Goal: Information Seeking & Learning: Learn about a topic

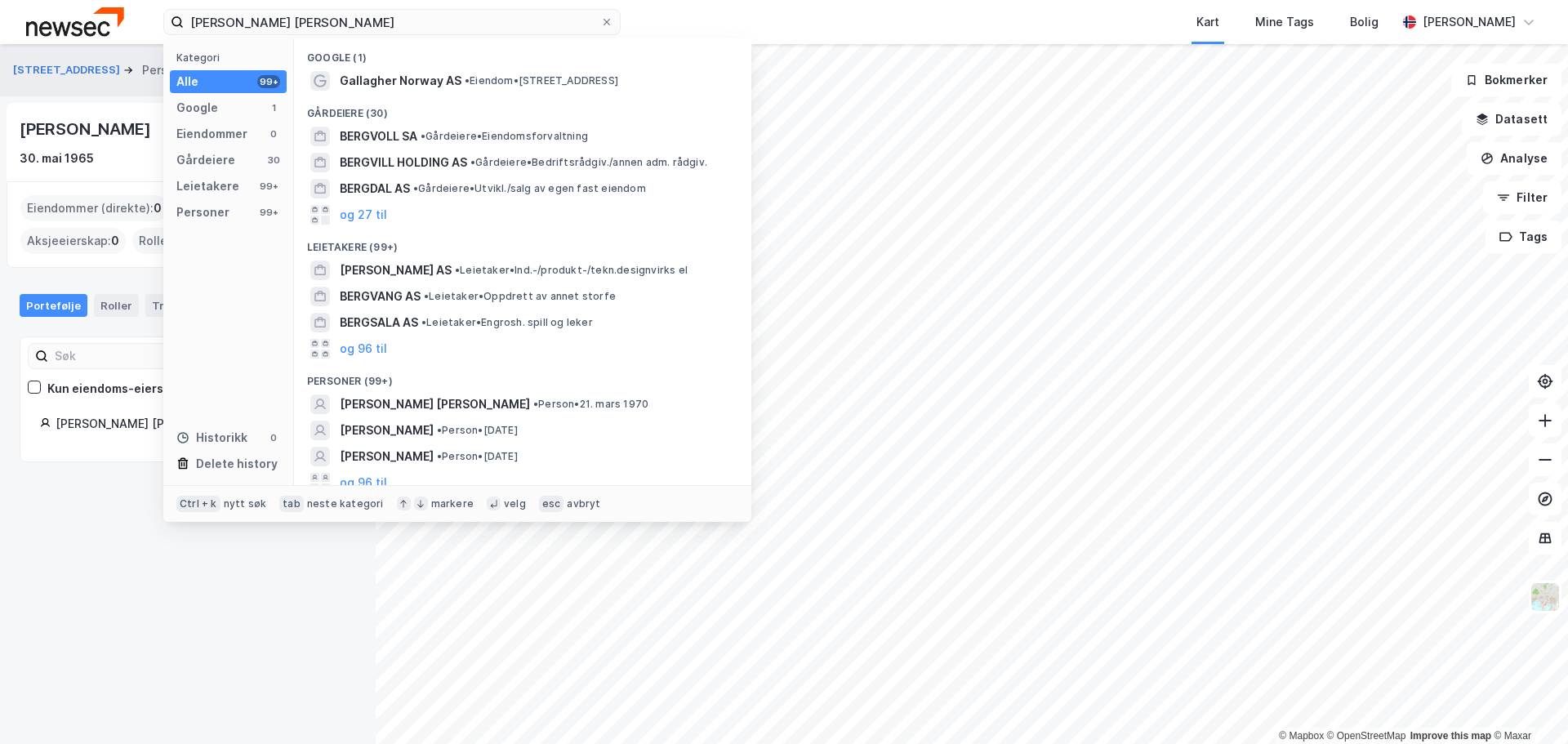
click at [403, 32] on input "[PERSON_NAME] [PERSON_NAME]" at bounding box center [392, 22] width 416 height 24
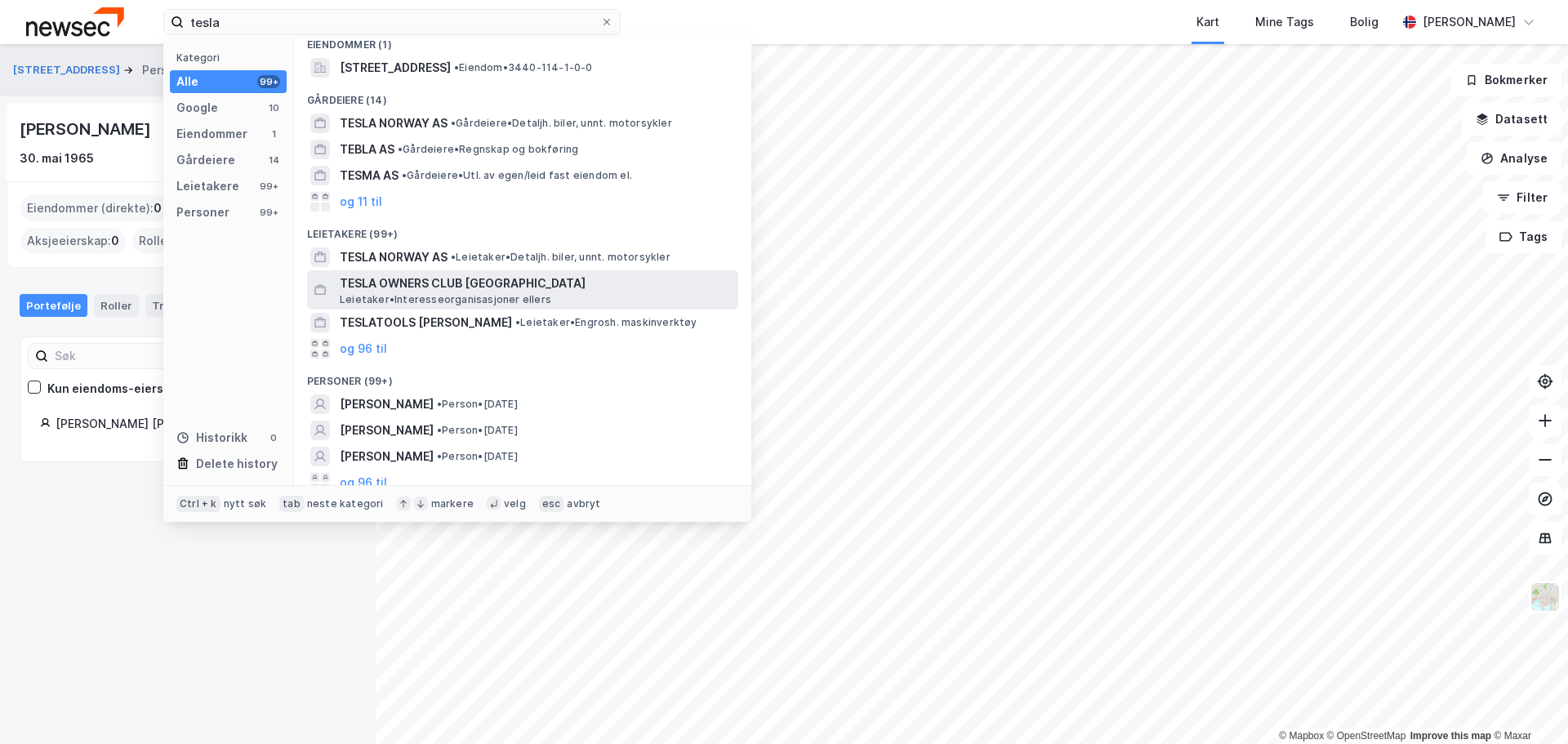
scroll to position [163, 0]
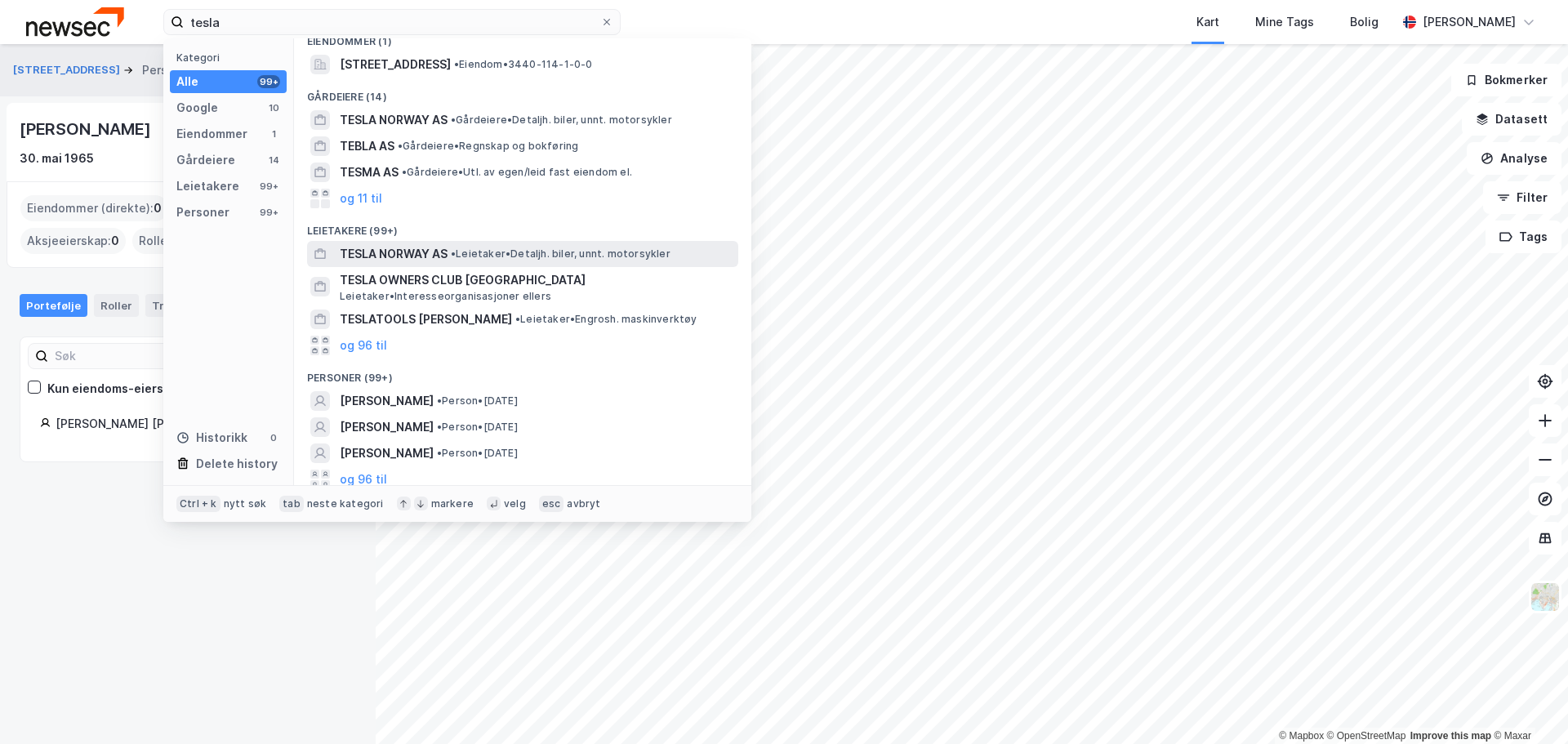
click at [534, 254] on span "• Leietaker • [GEOGRAPHIC_DATA]. biler, unnt. motorsykler" at bounding box center [560, 254] width 219 height 13
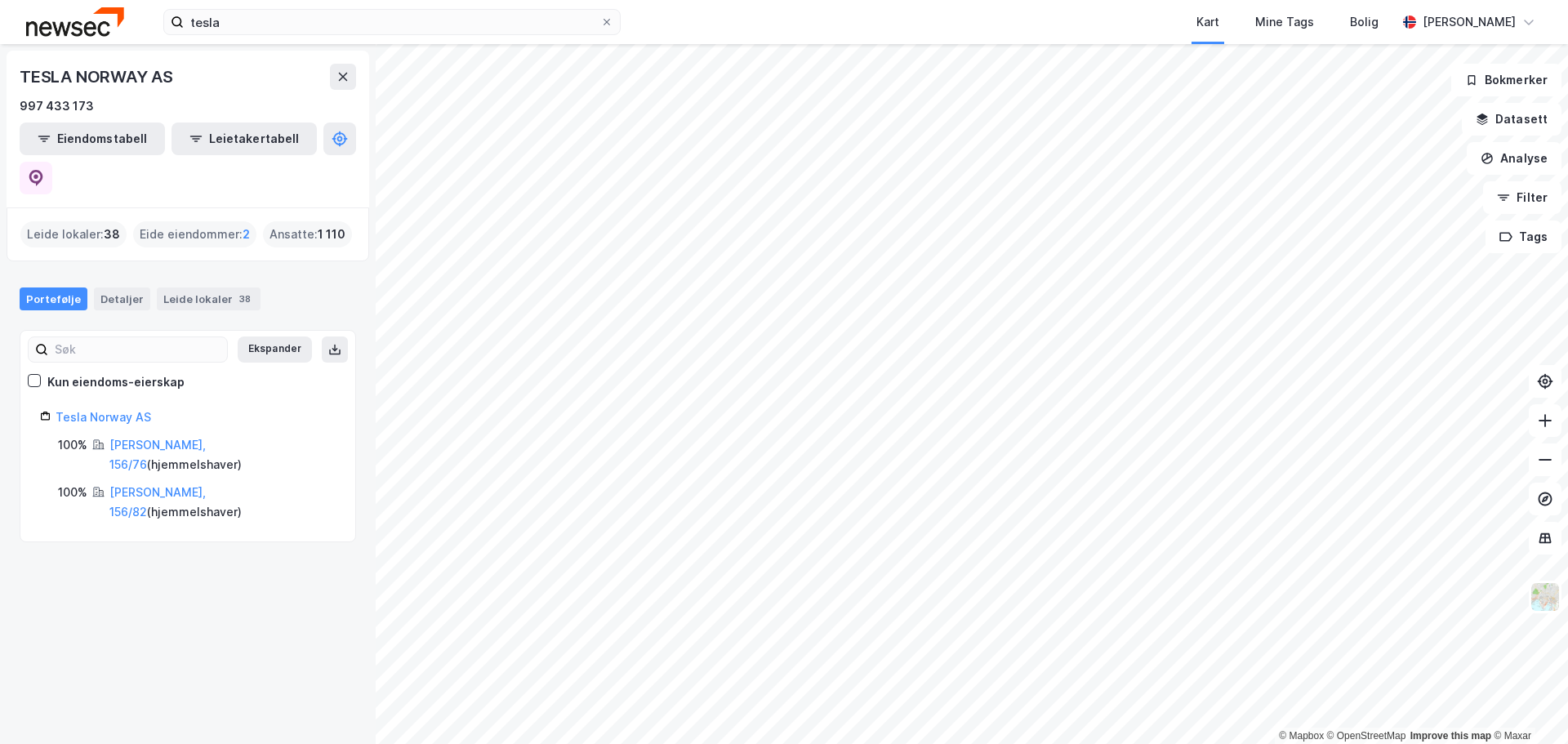
click at [852, 743] on html "tesla Kart Mine Tags [PERSON_NAME] [PERSON_NAME] © Mapbox © OpenStreetMap Impro…" at bounding box center [784, 372] width 1568 height 744
click at [1161, 0] on html "tesla Kart Mine Tags [PERSON_NAME] [PERSON_NAME] © Mapbox © OpenStreetMap Impro…" at bounding box center [784, 372] width 1568 height 744
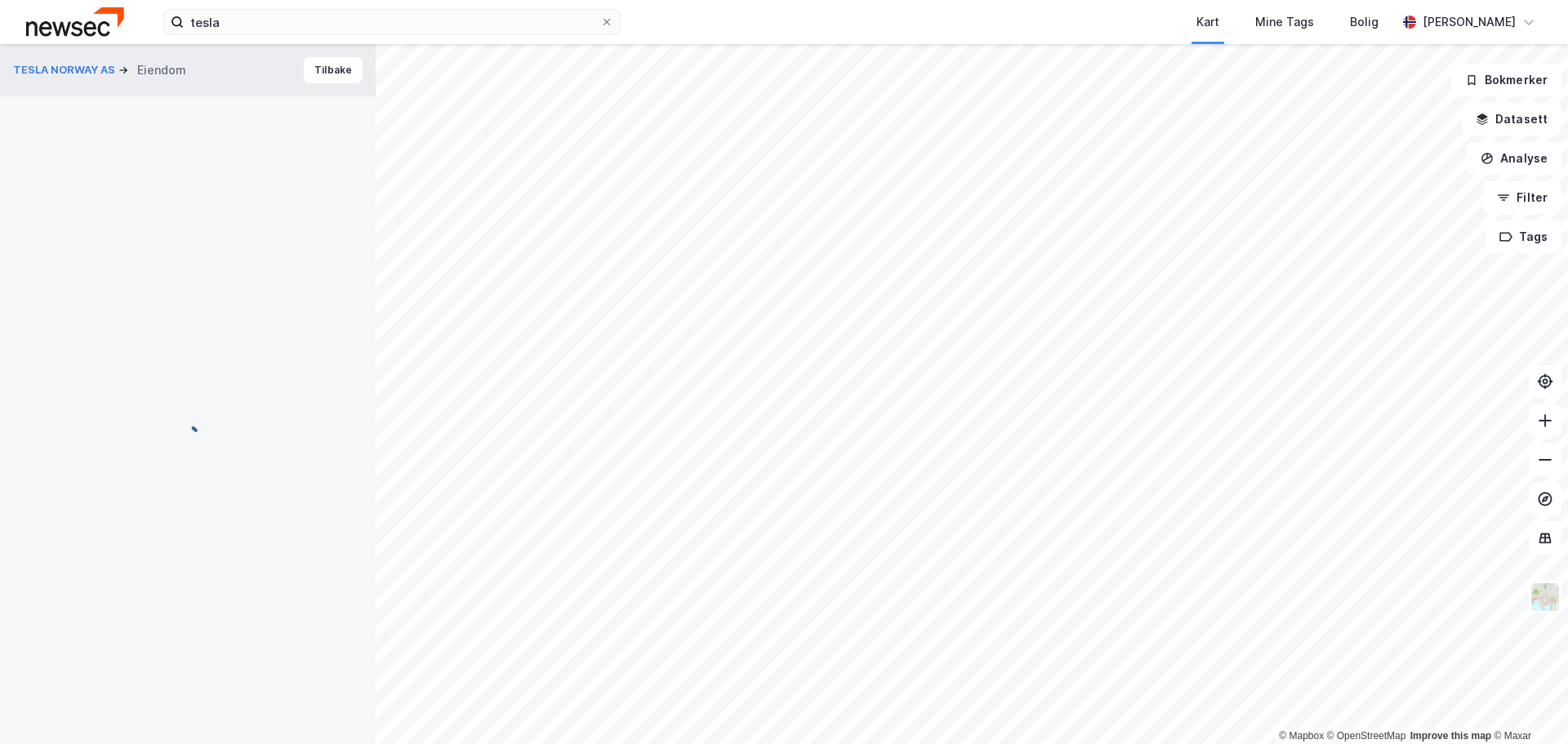
scroll to position [65, 0]
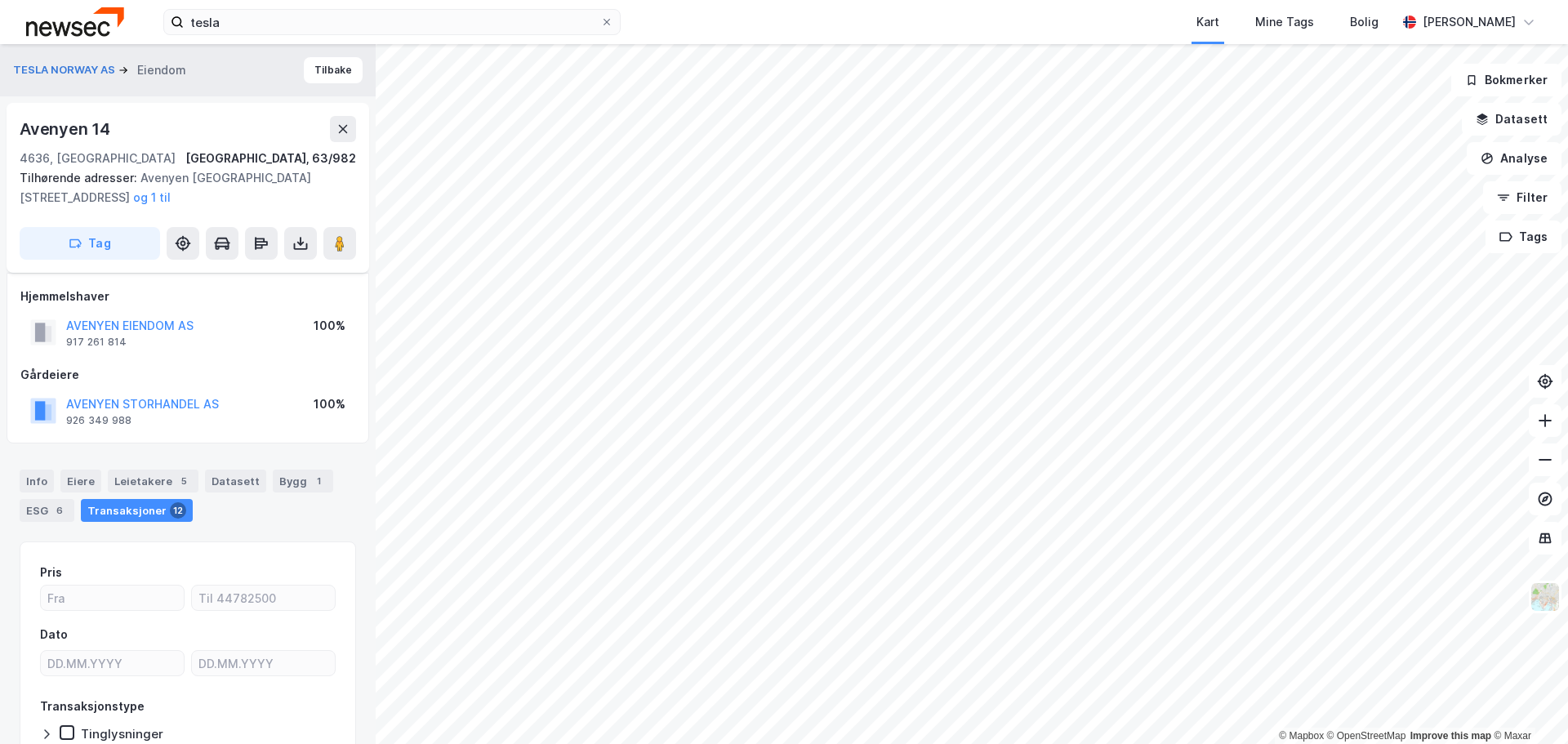
scroll to position [65, 0]
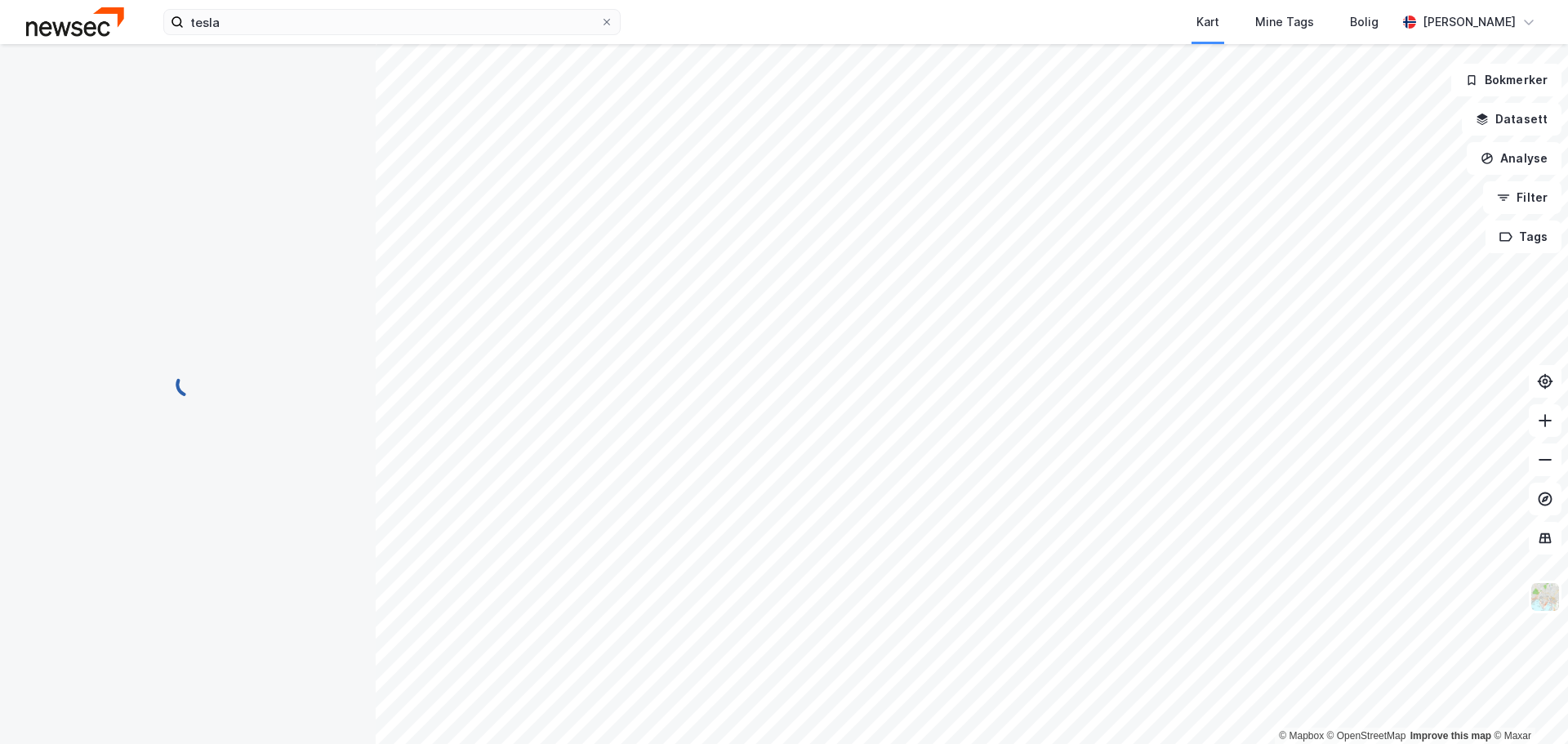
scroll to position [12, 0]
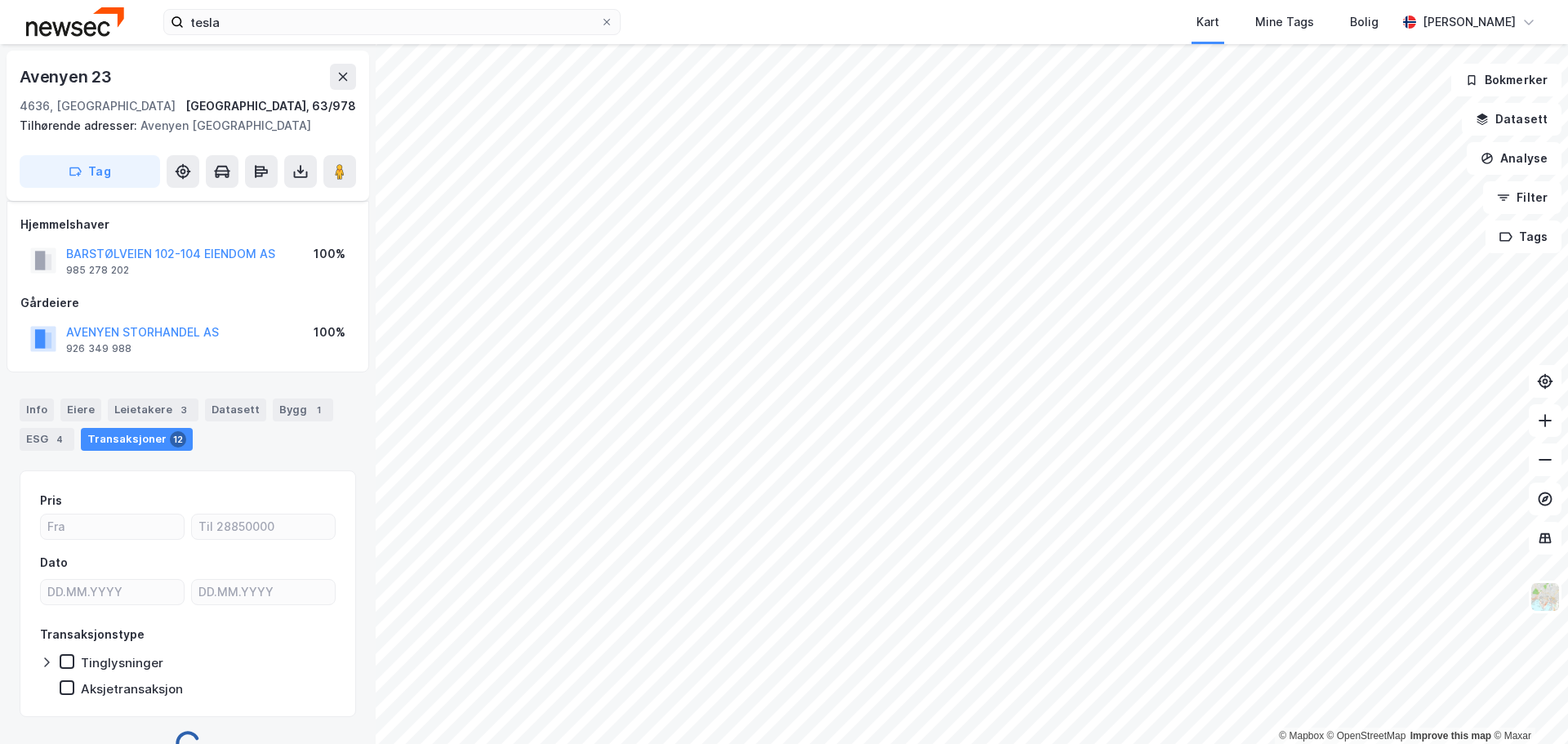
scroll to position [12, 0]
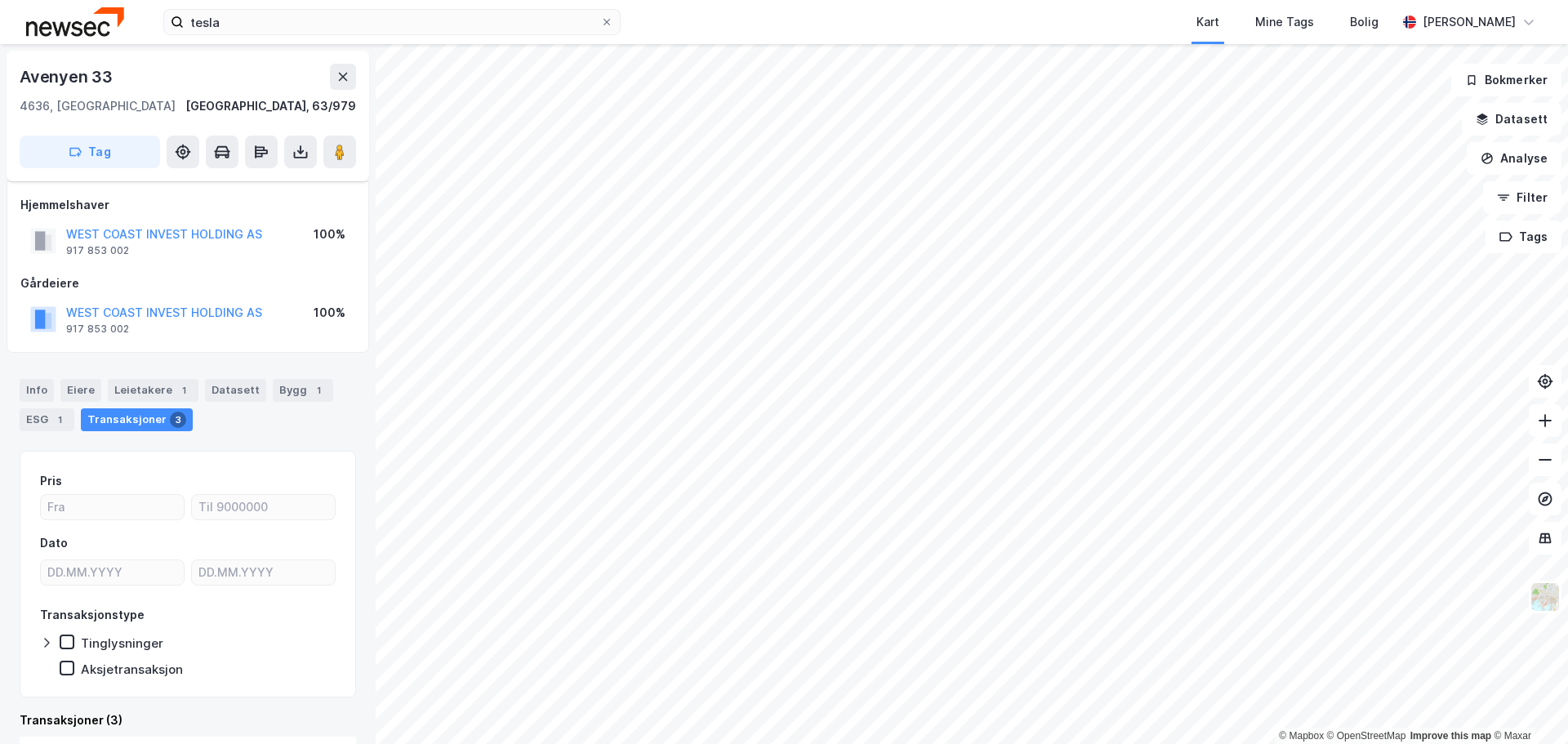
scroll to position [12, 0]
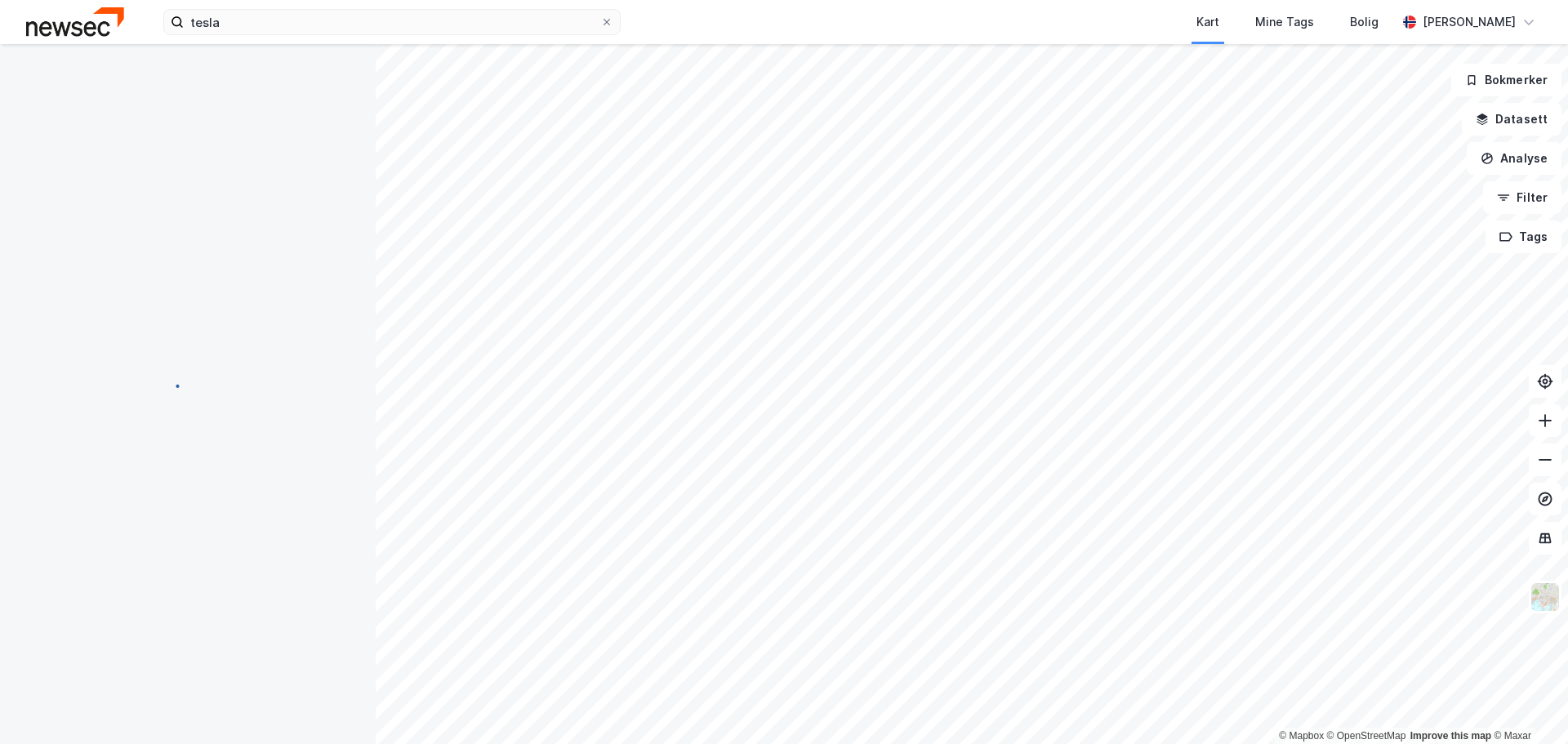
scroll to position [12, 0]
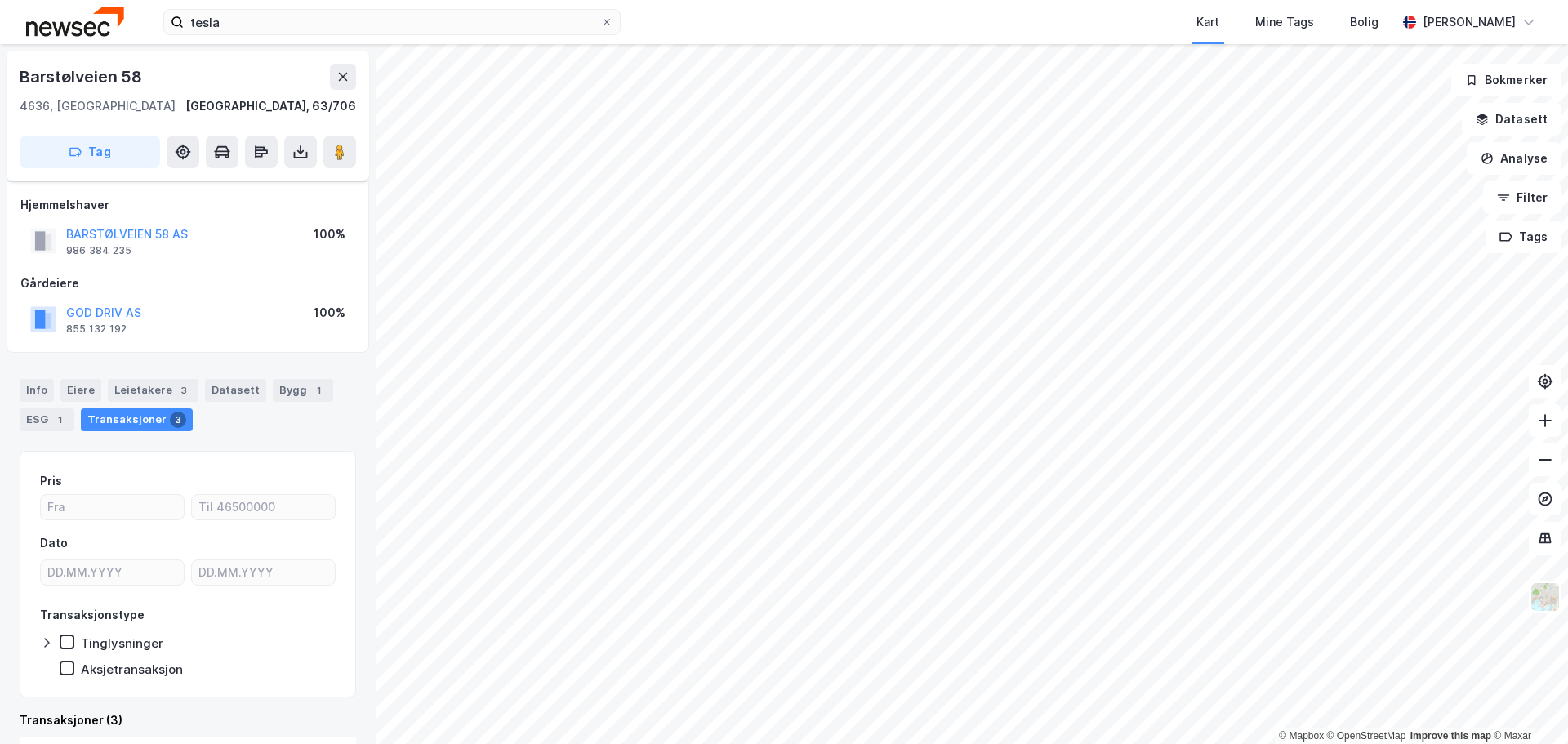
scroll to position [12, 0]
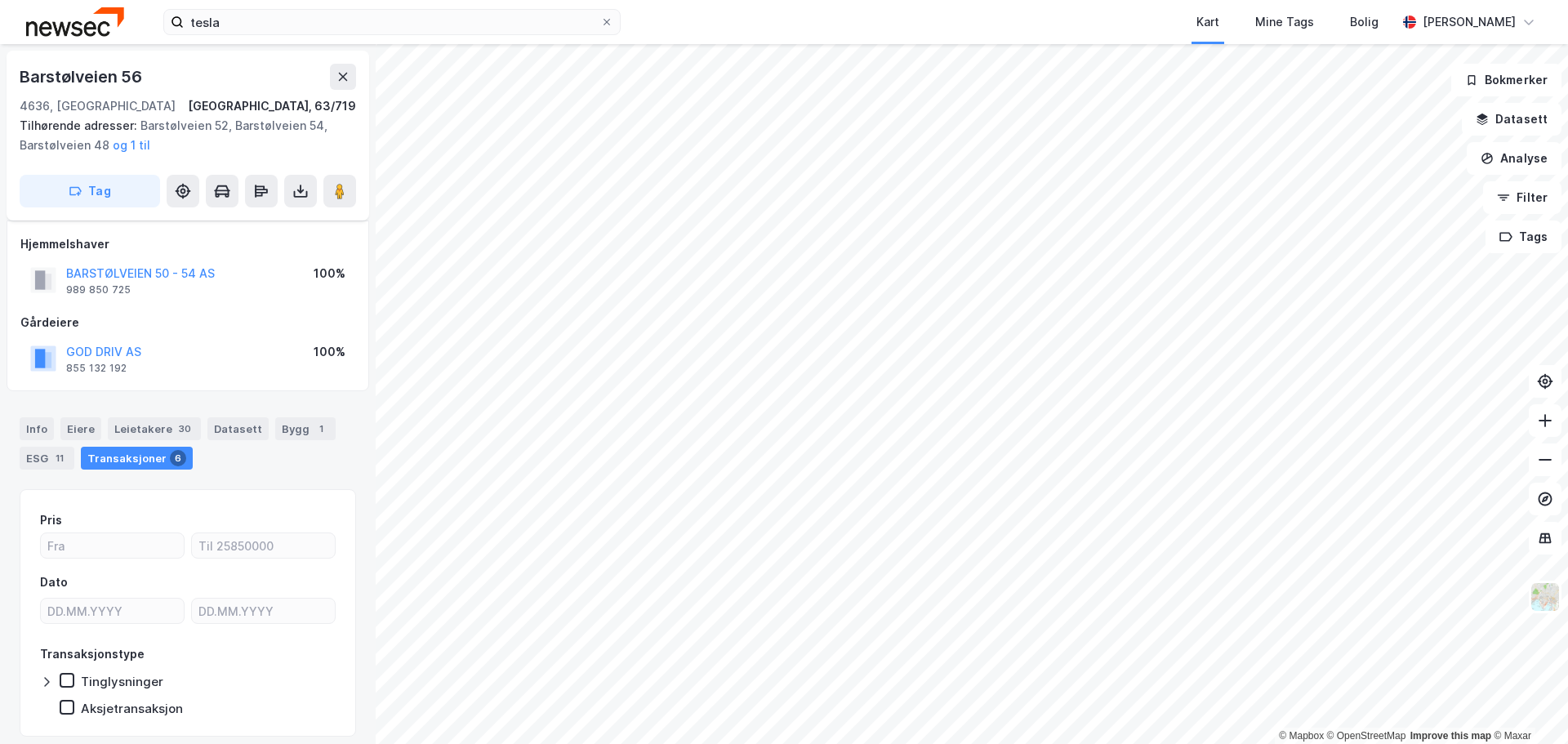
scroll to position [12, 0]
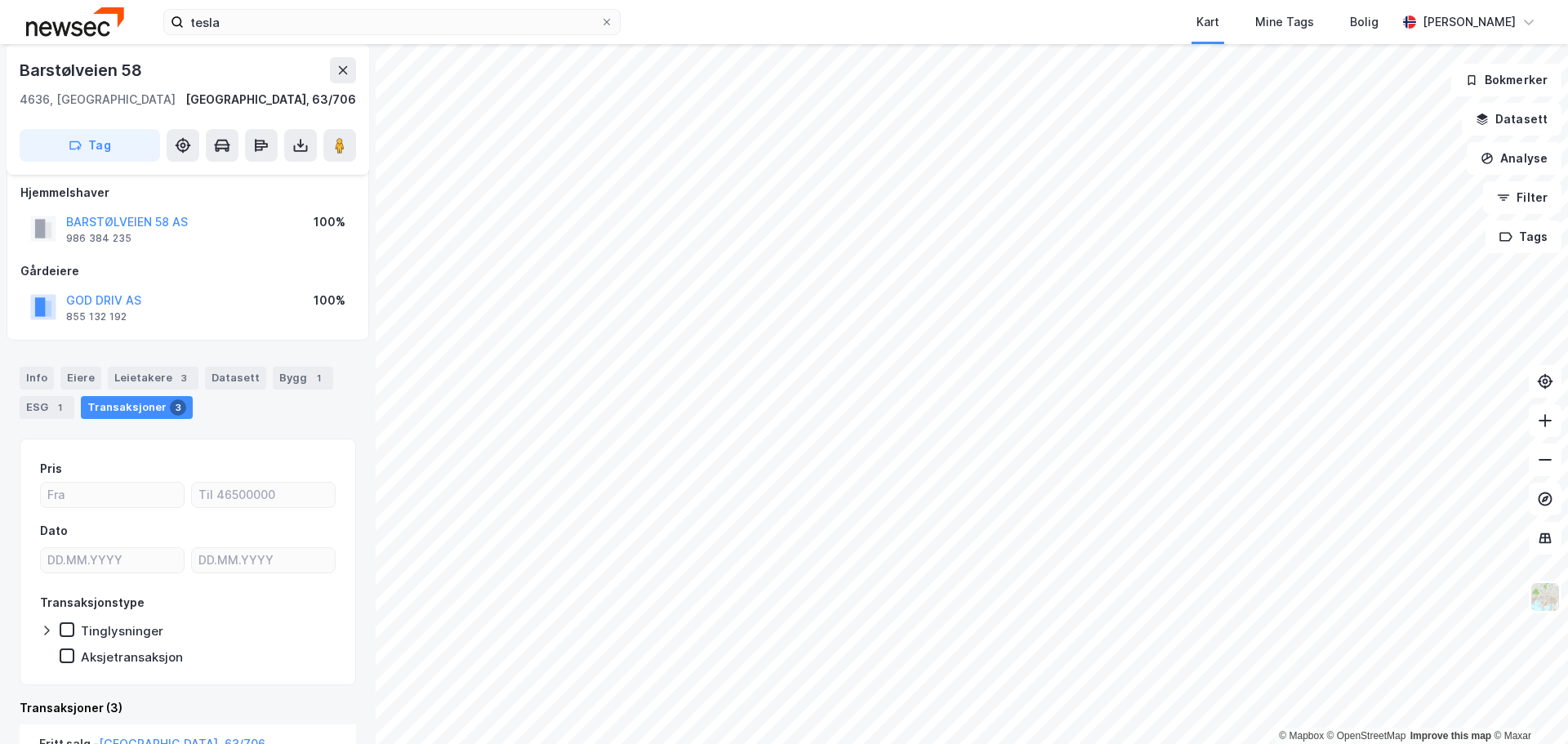
scroll to position [12, 0]
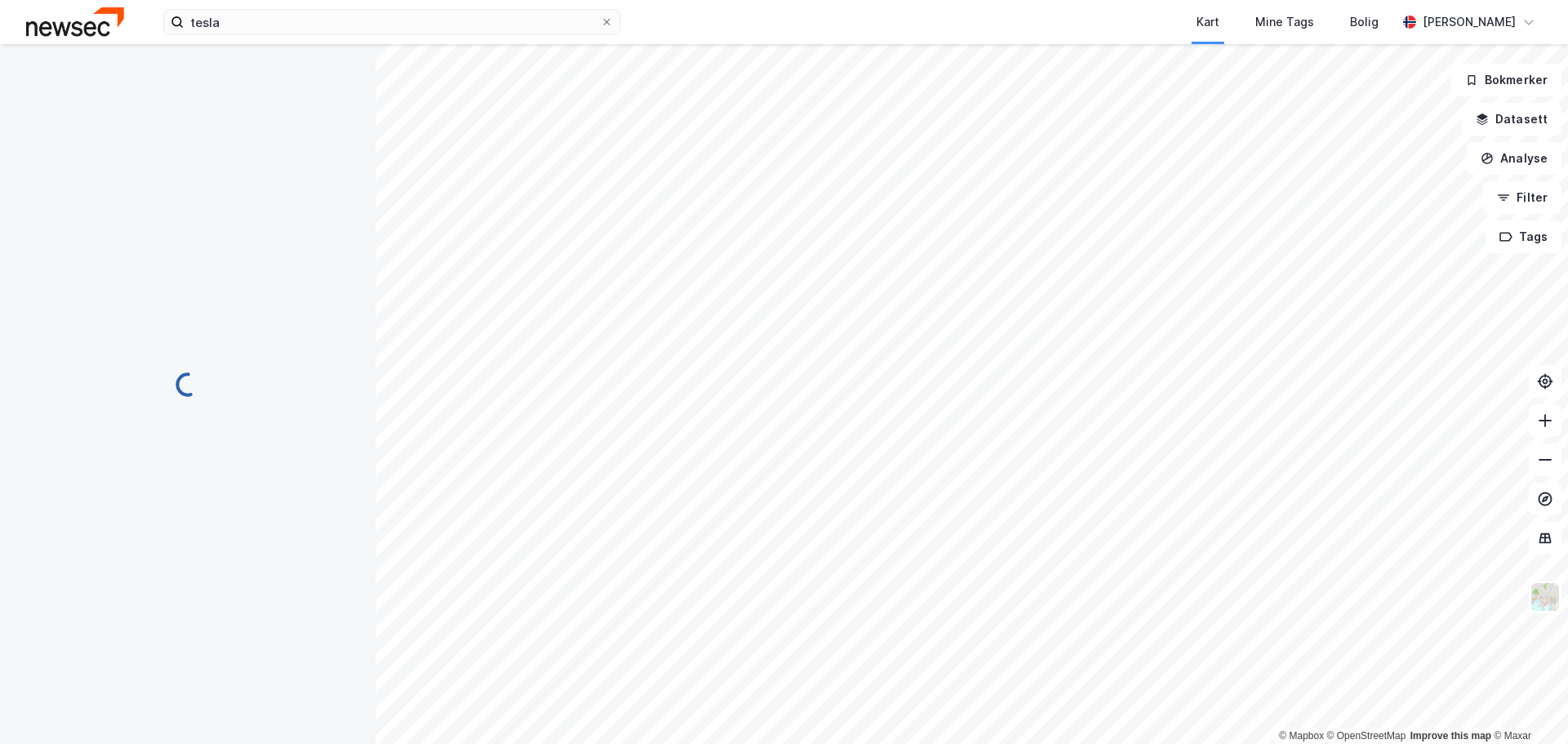
scroll to position [12, 0]
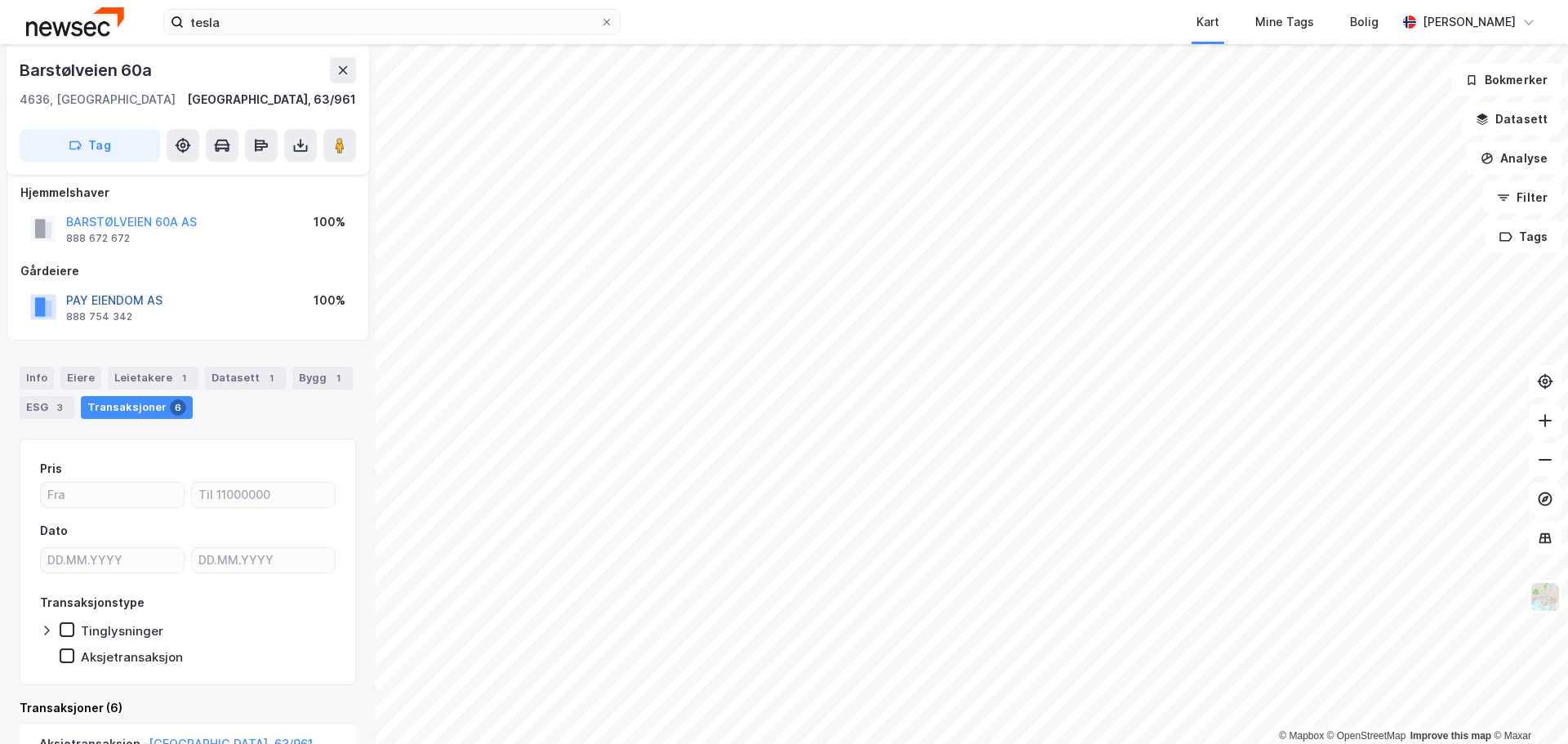
click at [0, 0] on button "PAY EIENDOM AS" at bounding box center [0, 0] width 0 height 0
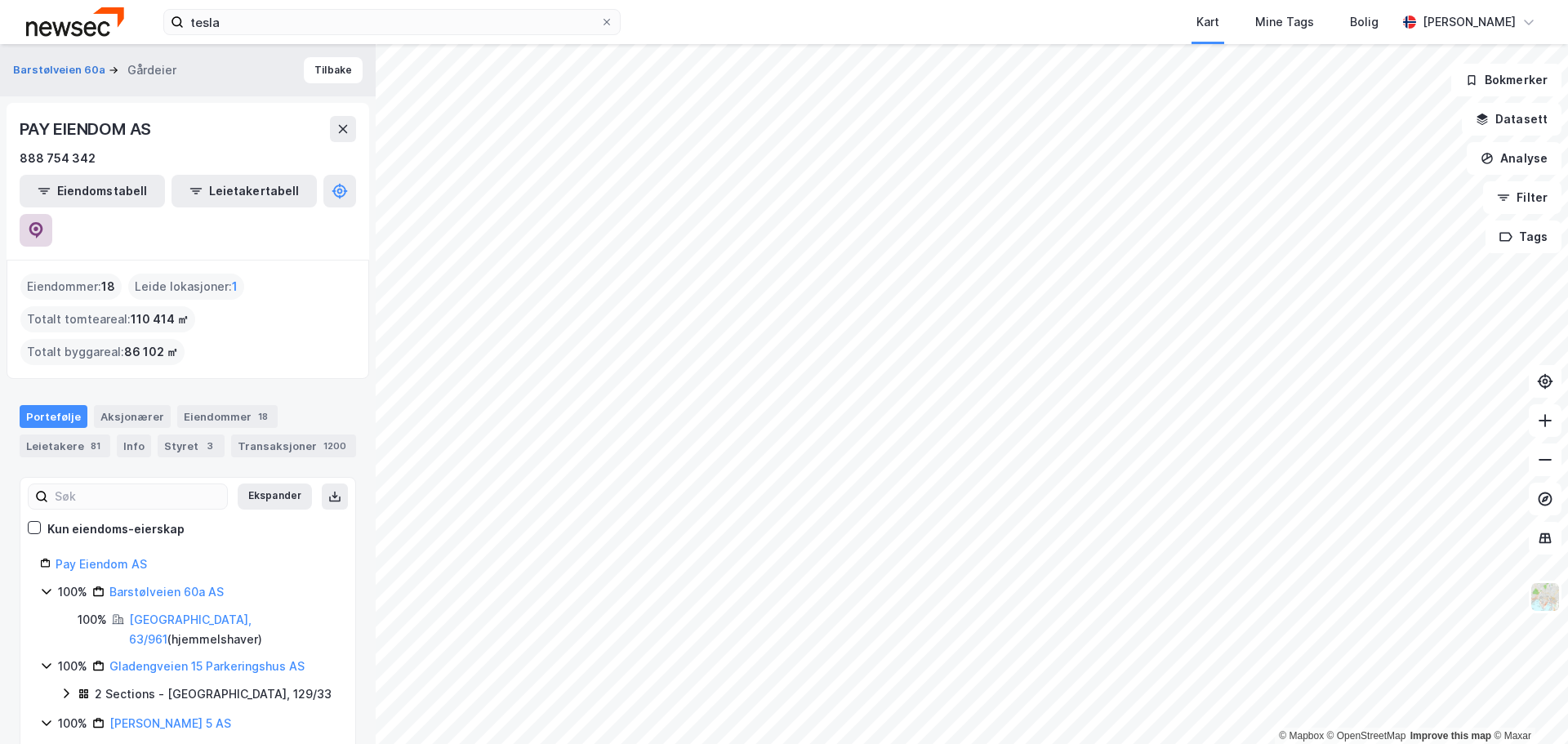
click at [44, 222] on icon at bounding box center [35, 230] width 16 height 16
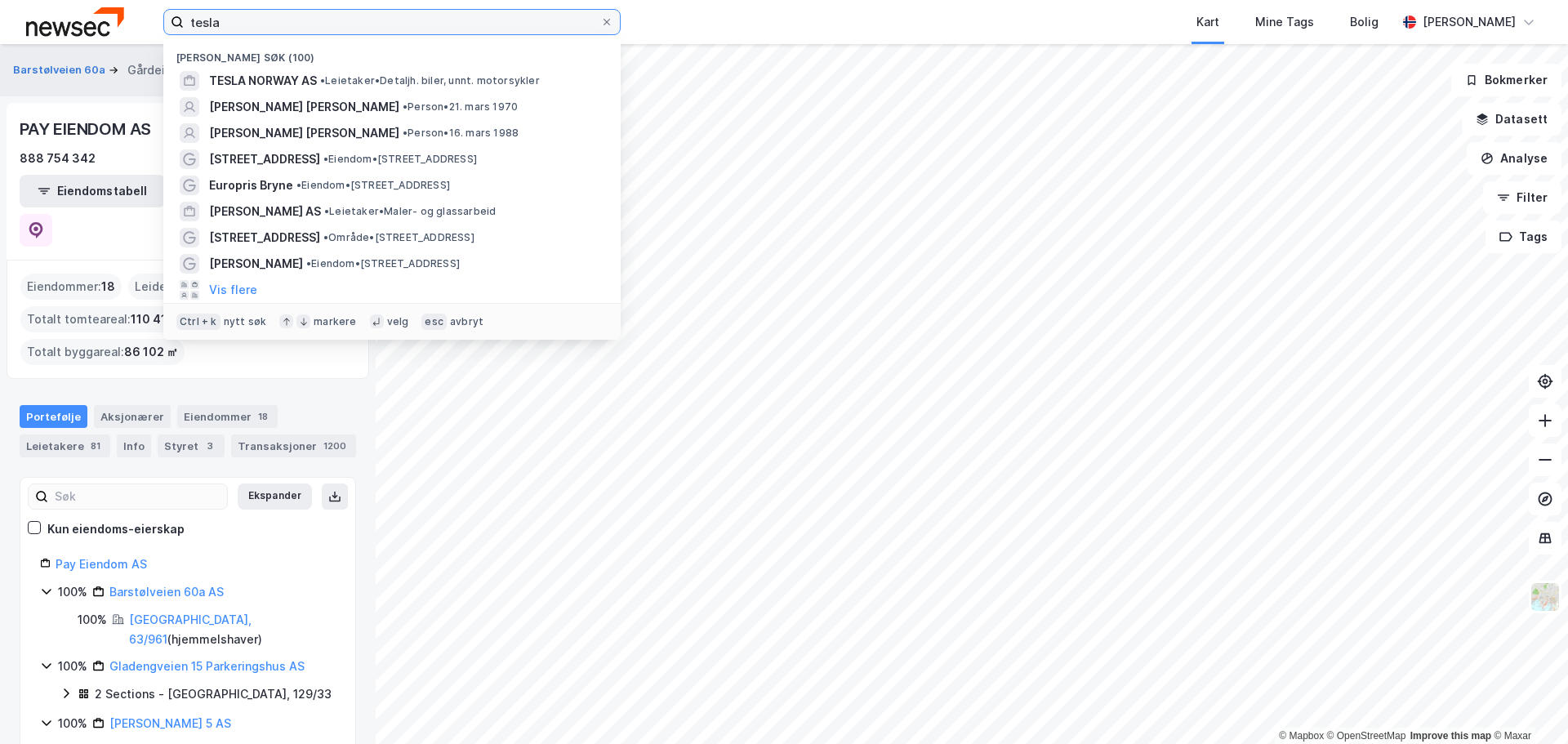
click at [517, 9] on input "tesla" at bounding box center [392, 22] width 416 height 24
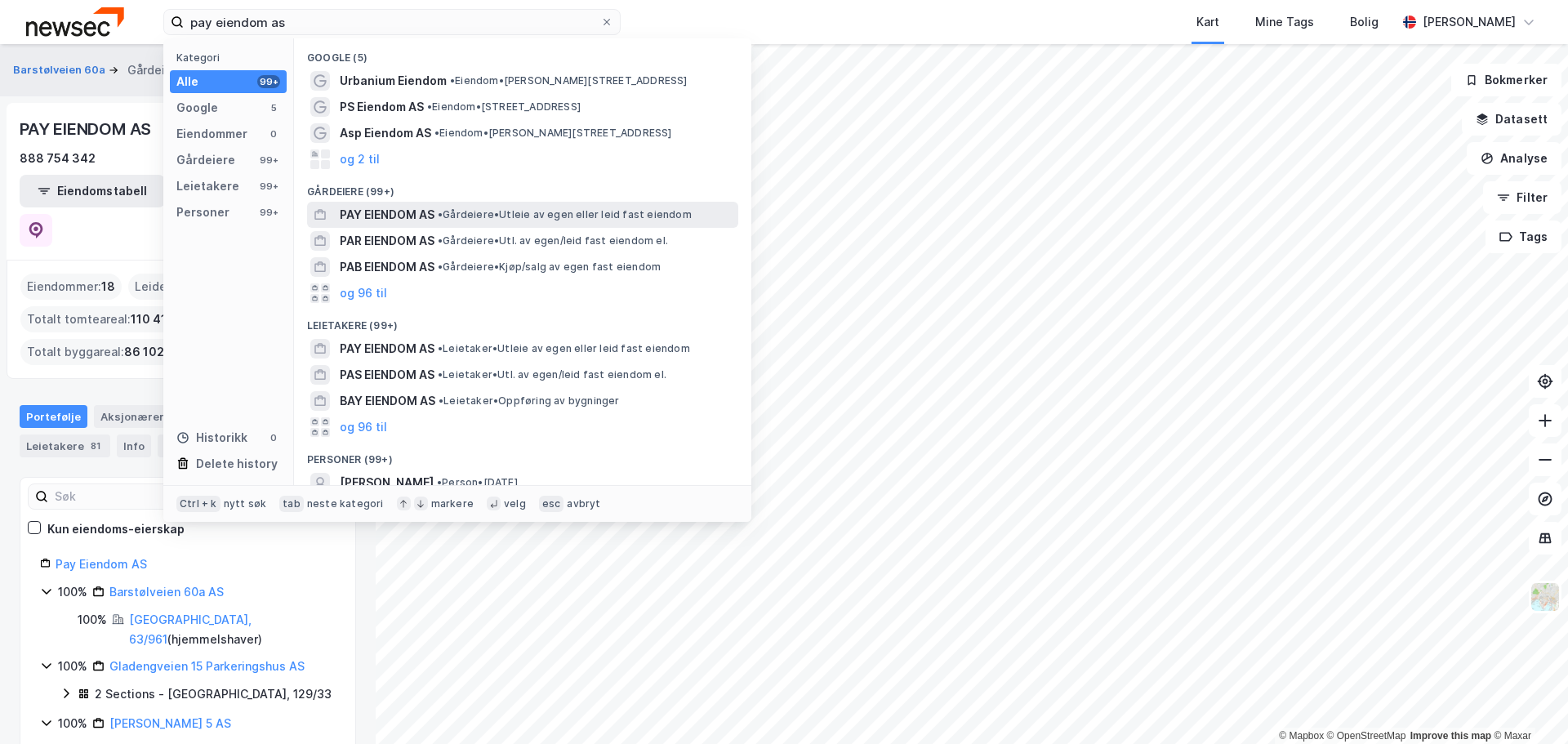
click at [494, 215] on span "• Gårdeiere • Utleie av egen eller leid fast eiendom" at bounding box center [564, 214] width 254 height 13
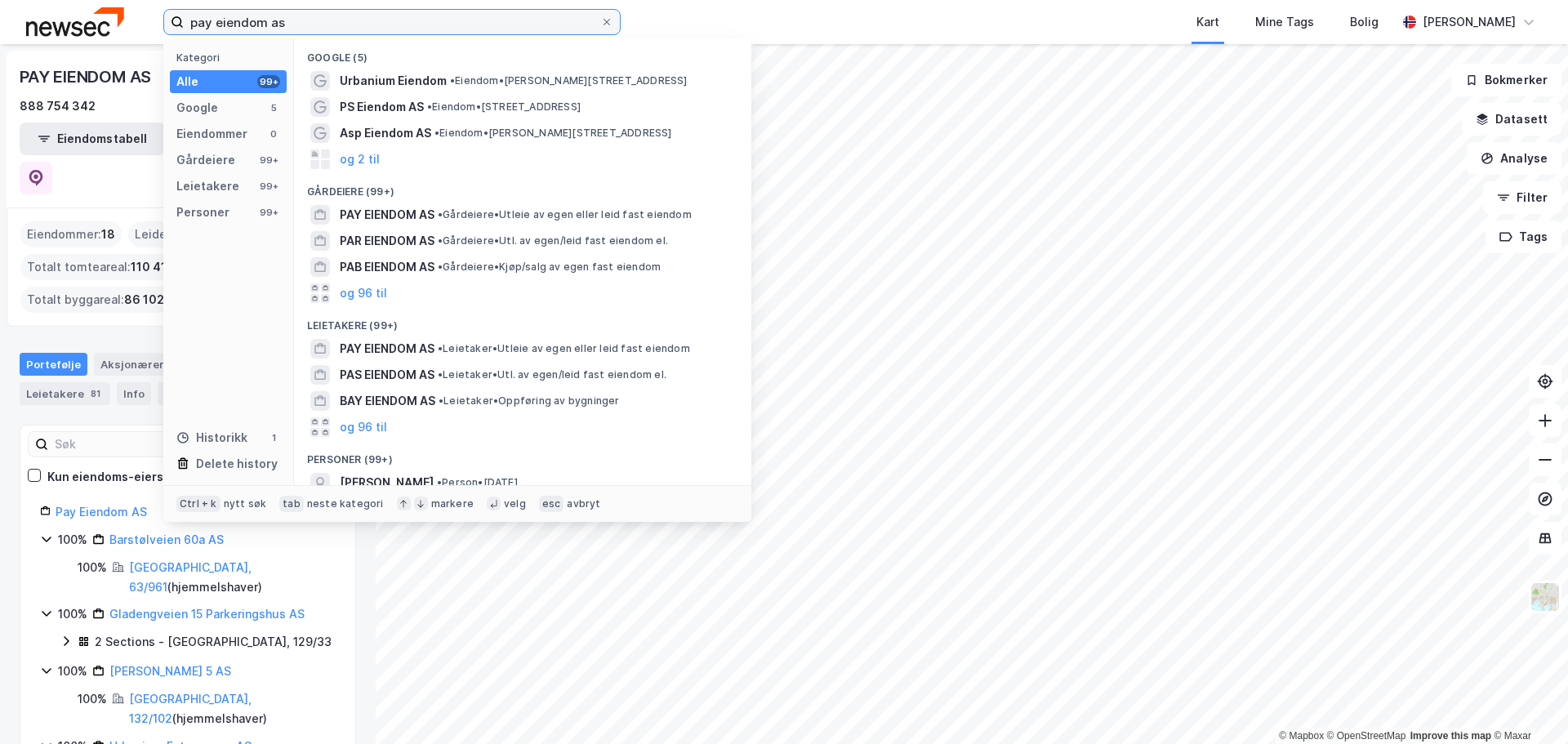
click at [305, 31] on input "pay eiendom as" at bounding box center [392, 22] width 416 height 24
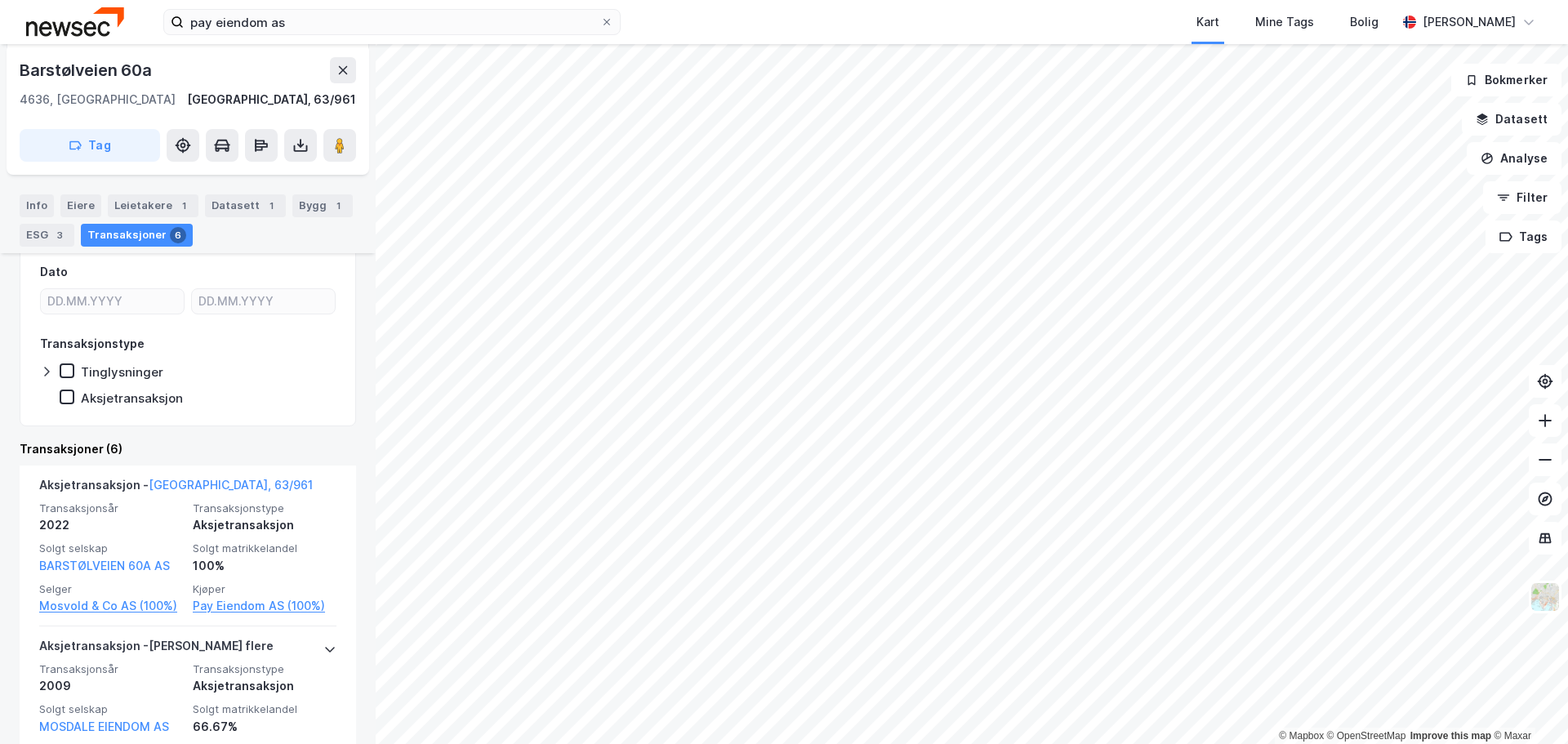
scroll to position [473, 0]
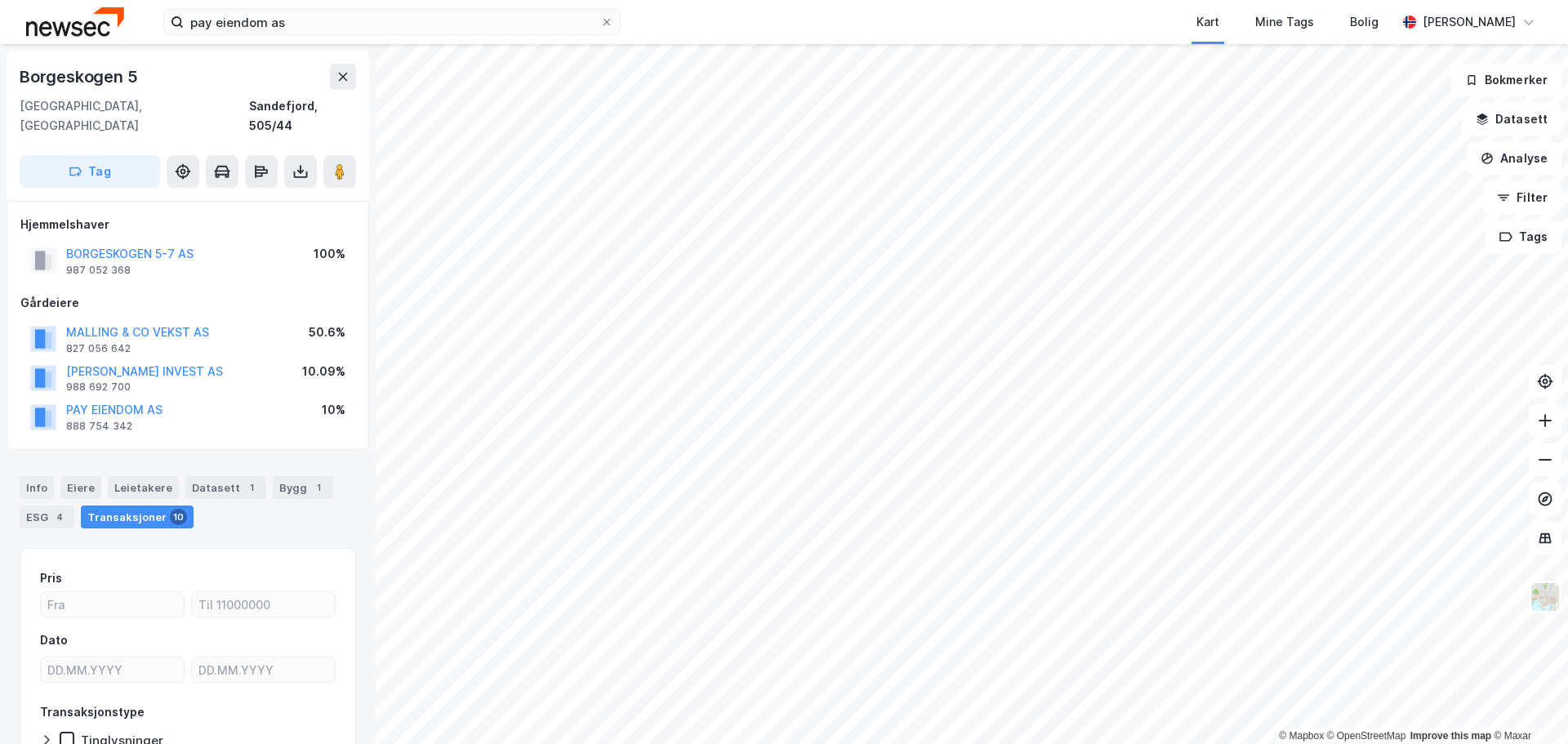
scroll to position [2, 0]
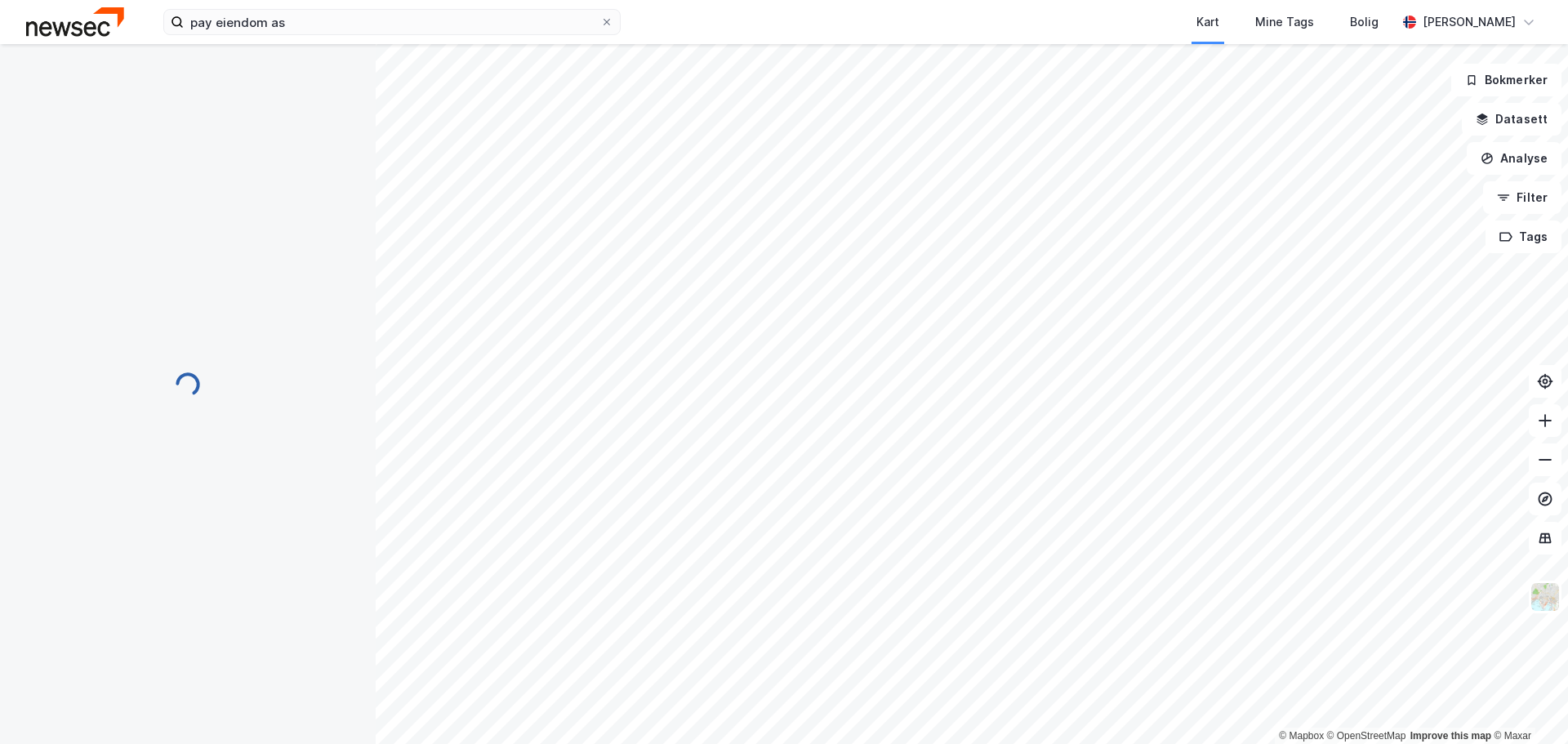
scroll to position [2, 0]
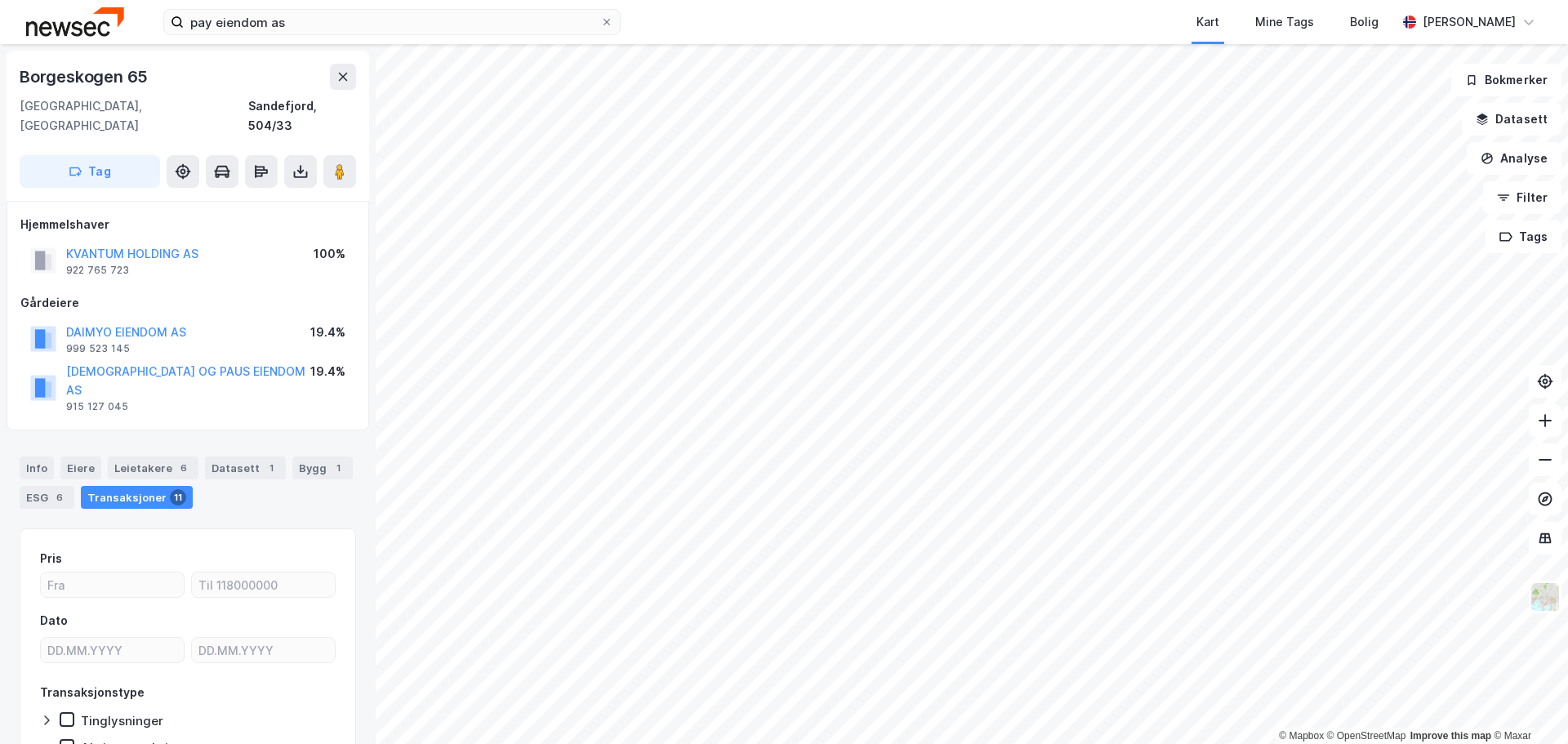
scroll to position [2, 0]
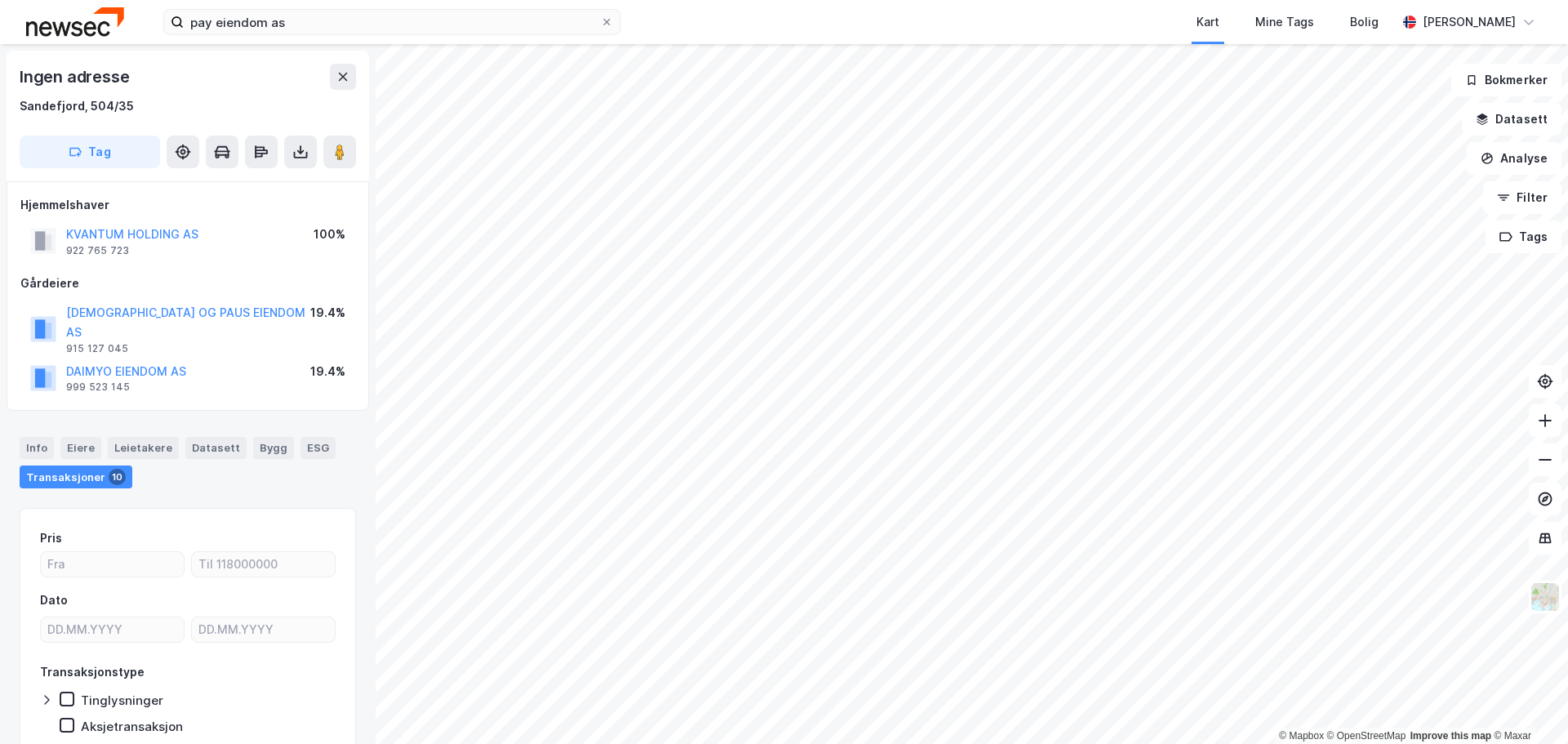
scroll to position [2, 0]
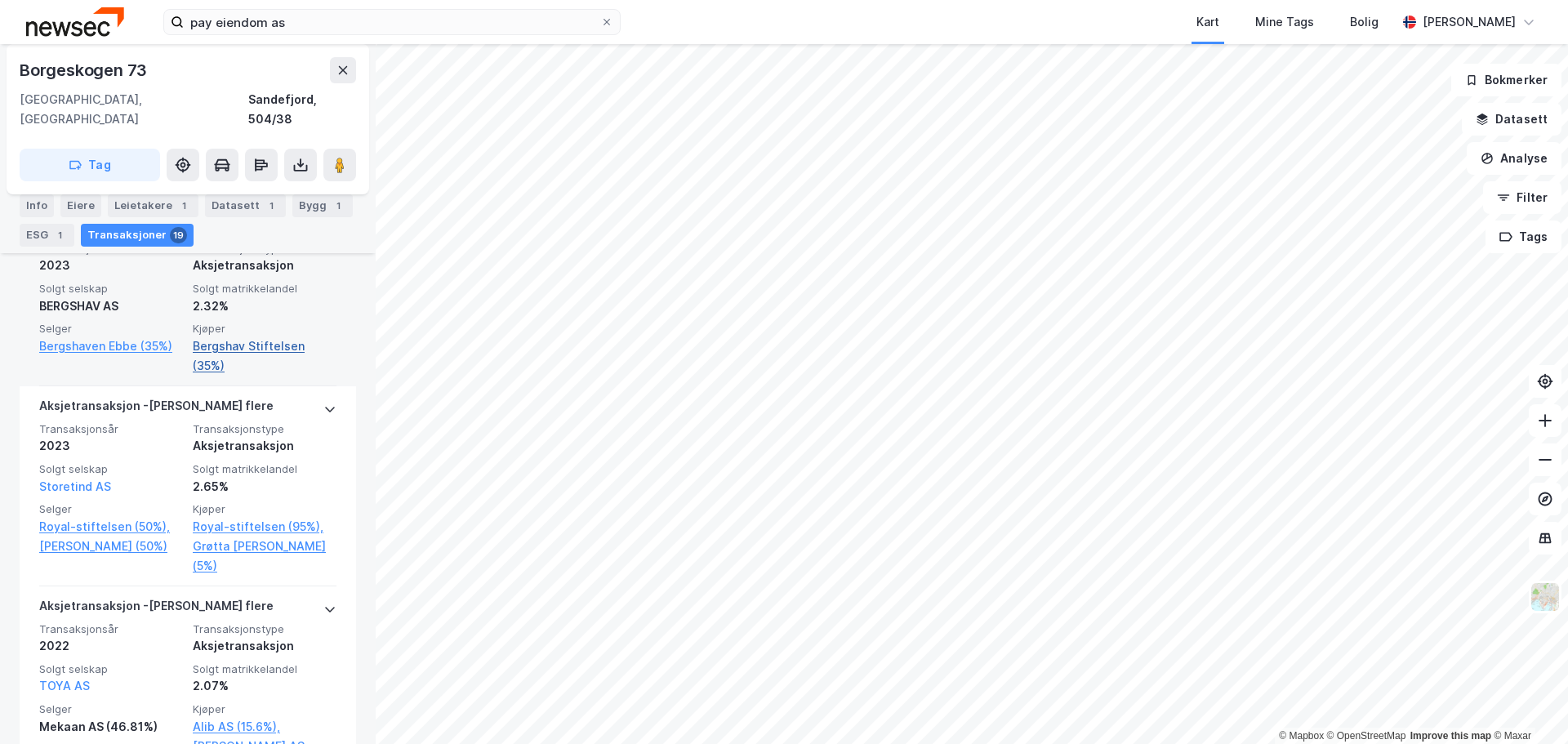
scroll to position [736, 0]
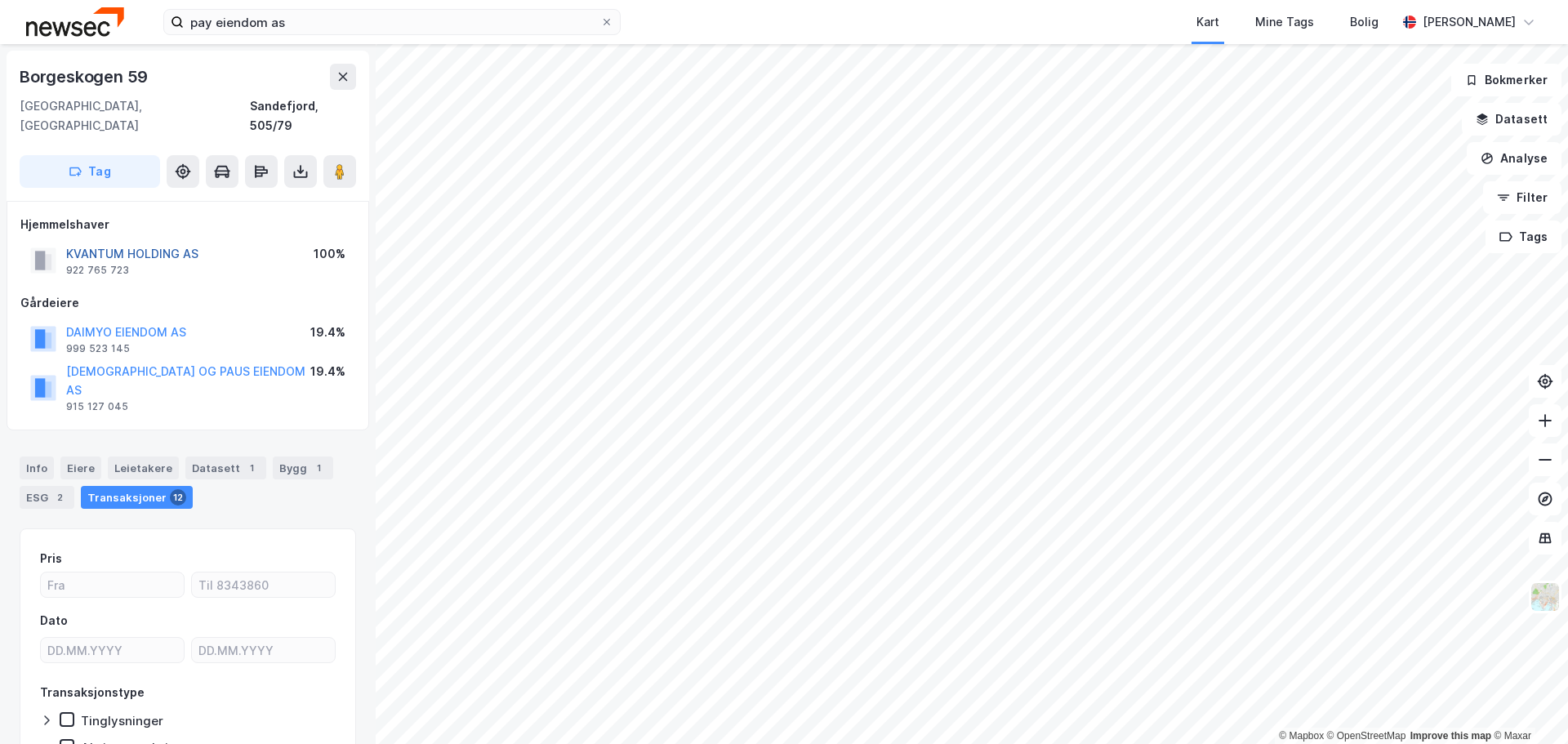
click at [0, 0] on button "KVANTUM HOLDING AS" at bounding box center [0, 0] width 0 height 0
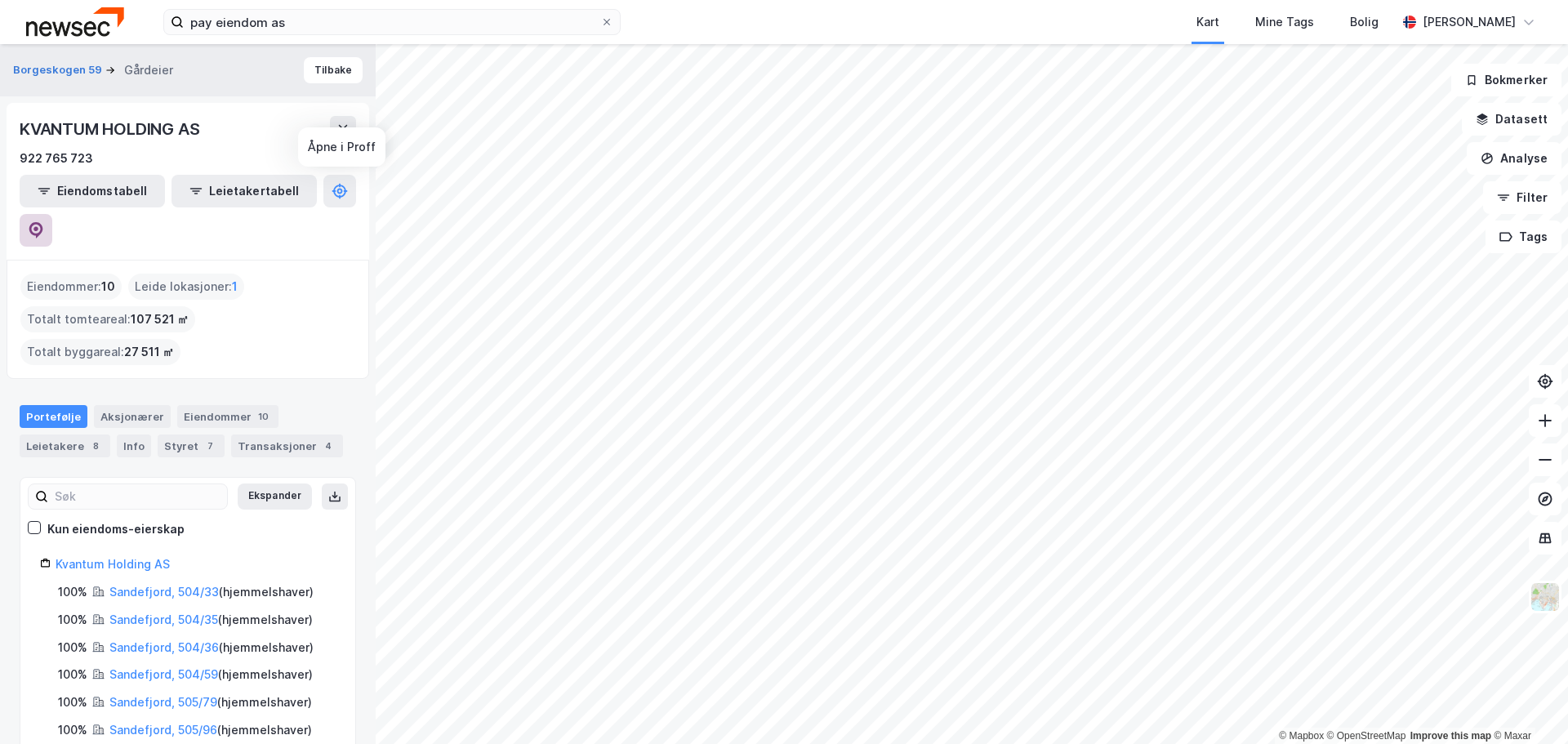
click at [52, 214] on button at bounding box center [36, 231] width 33 height 33
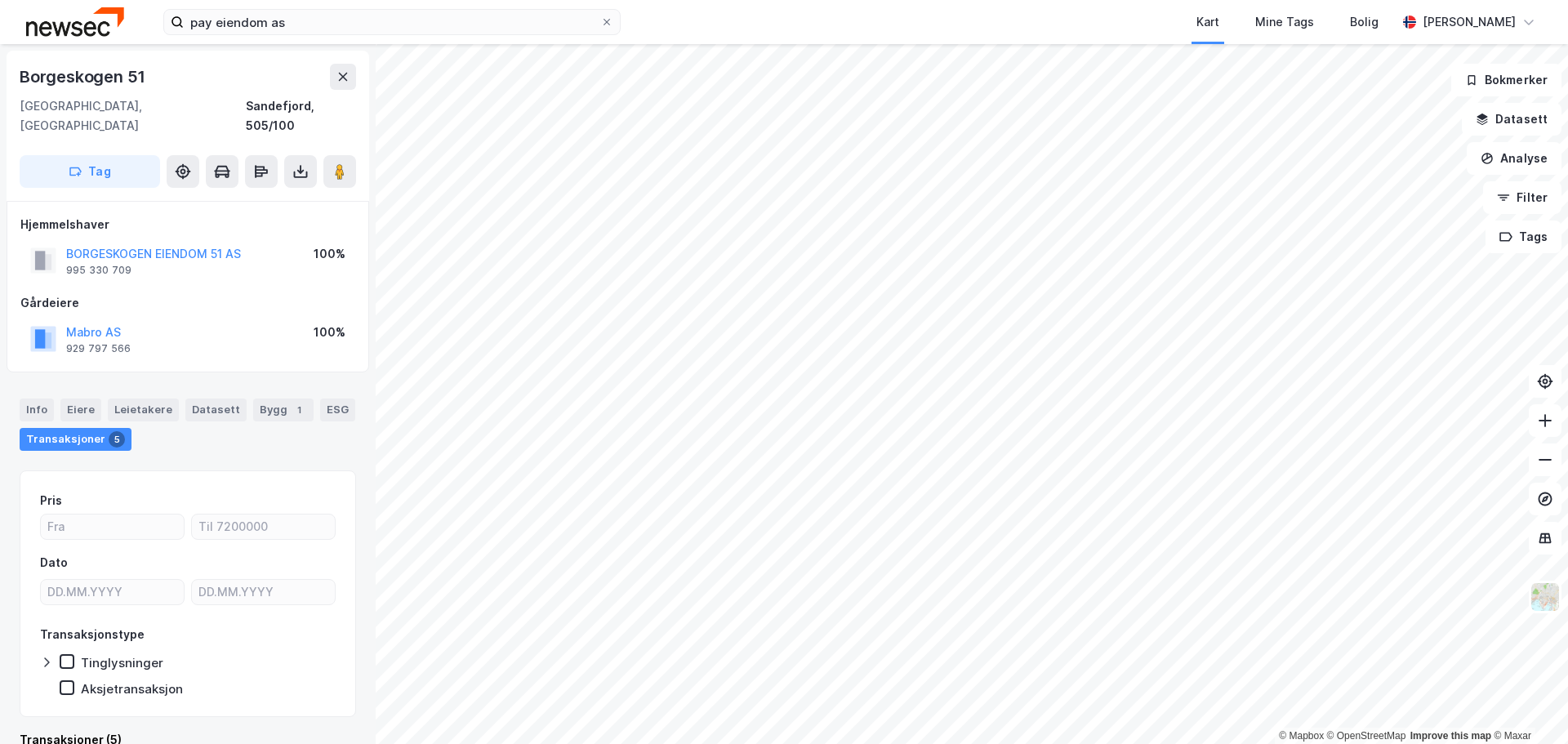
scroll to position [2, 0]
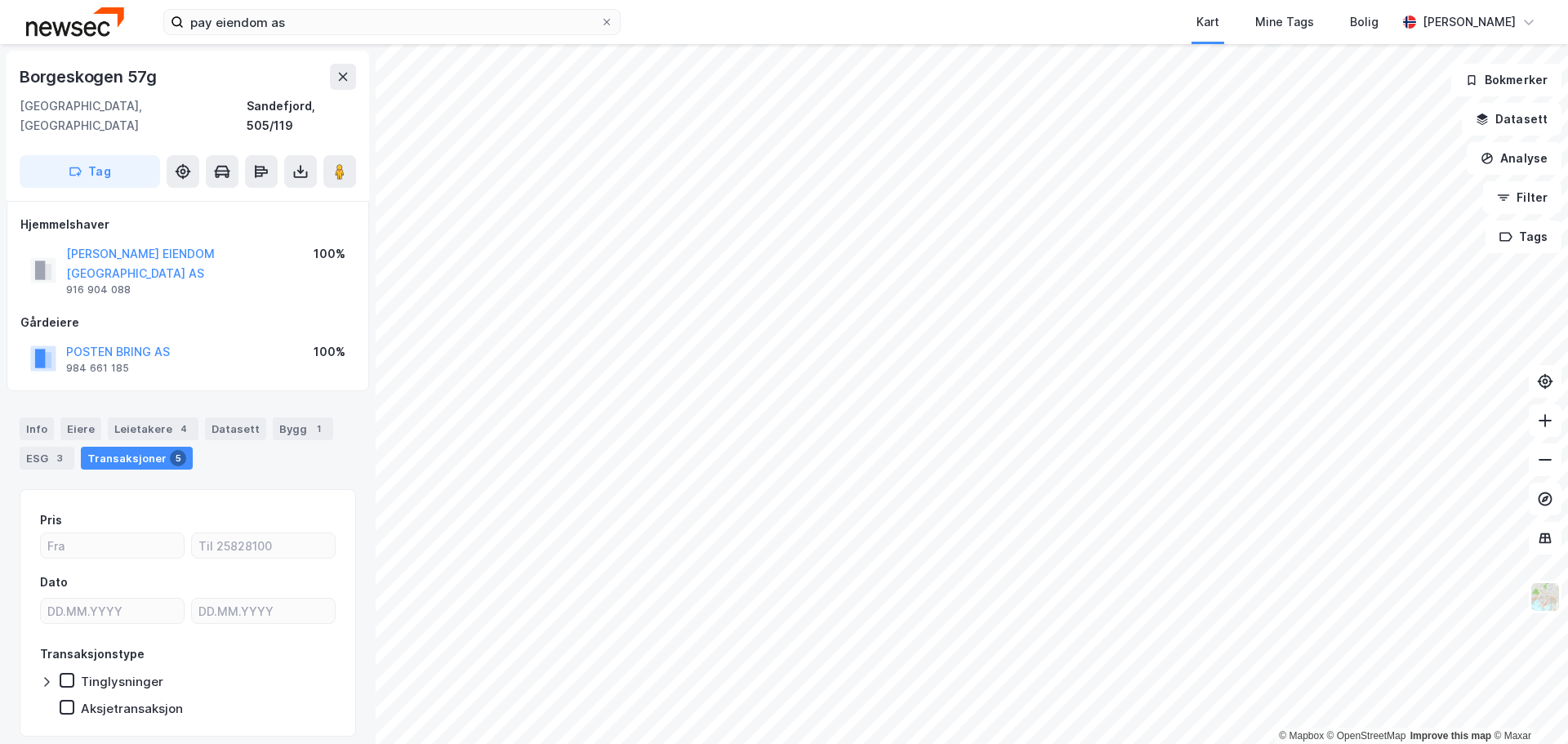
scroll to position [2, 0]
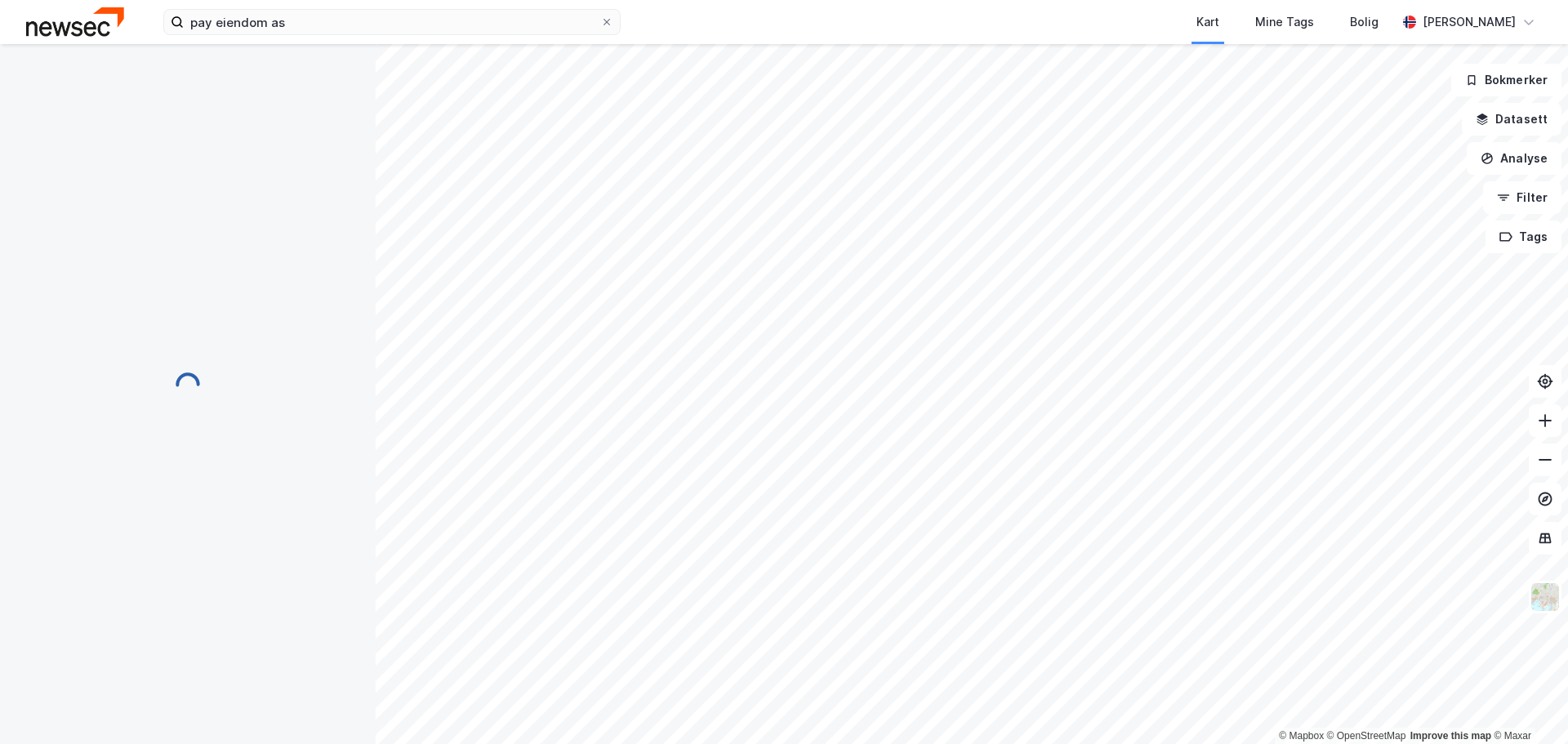
scroll to position [2, 0]
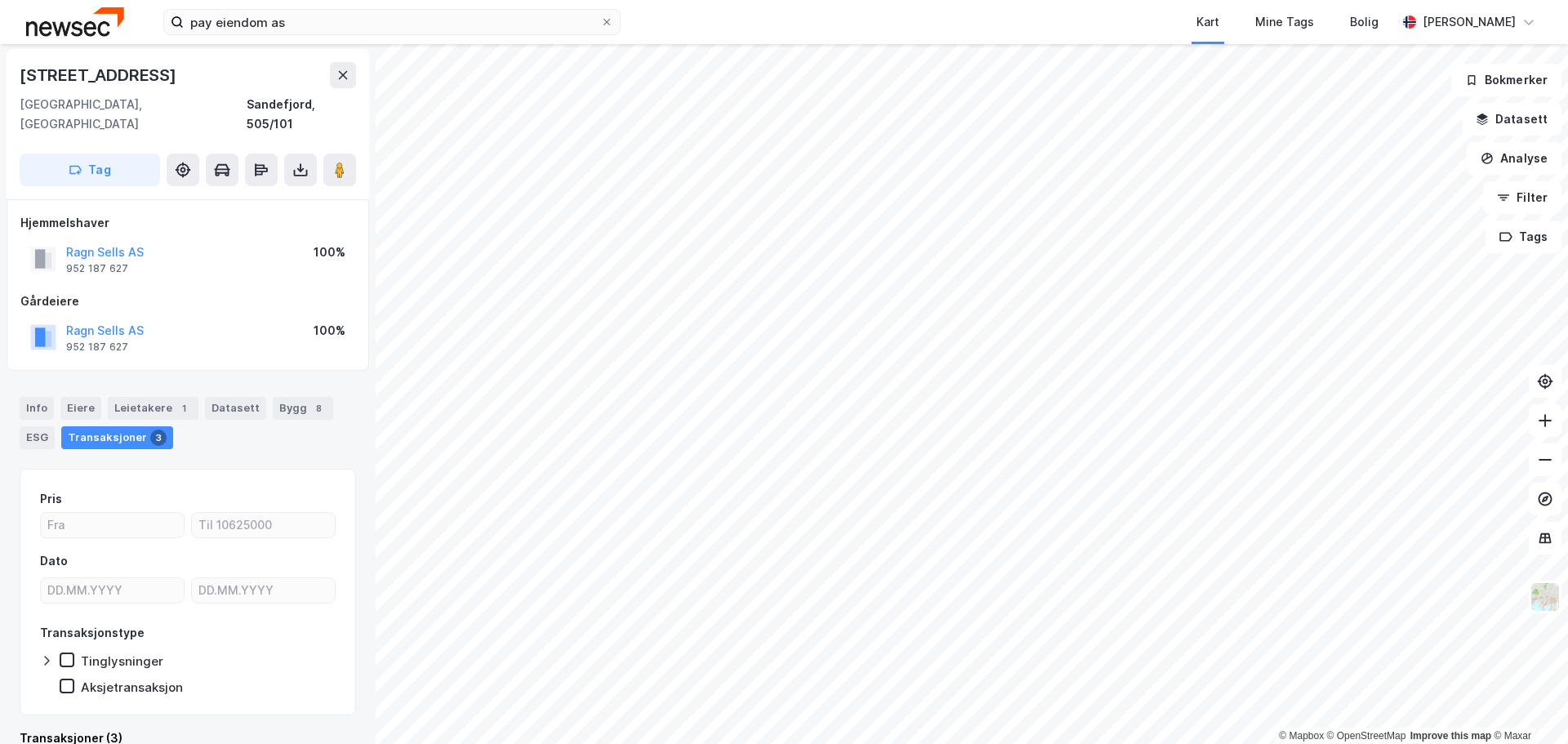
scroll to position [2, 0]
click at [273, 15] on input "pay eiendom as" at bounding box center [392, 22] width 416 height 24
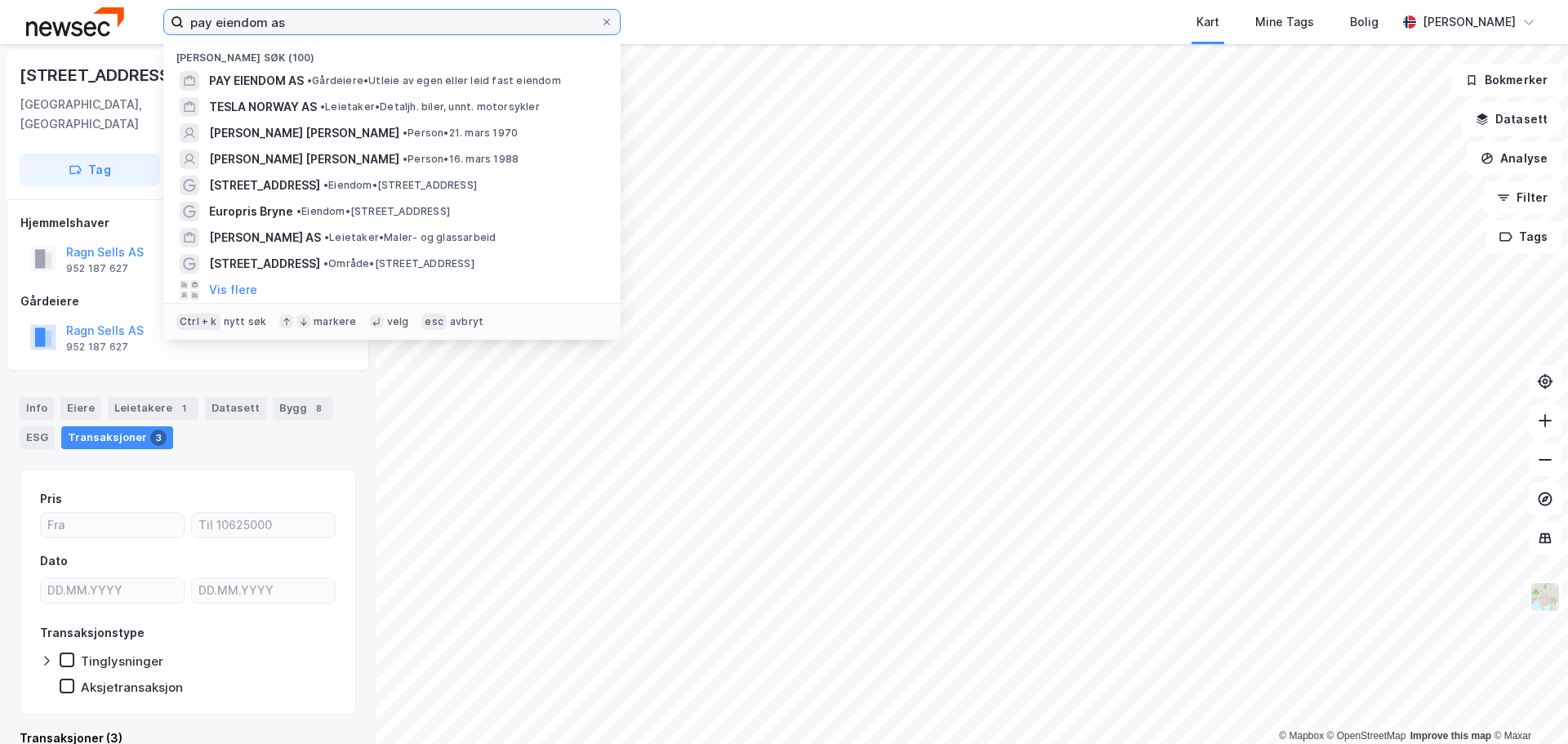
click at [273, 15] on input "pay eiendom as" at bounding box center [392, 22] width 416 height 24
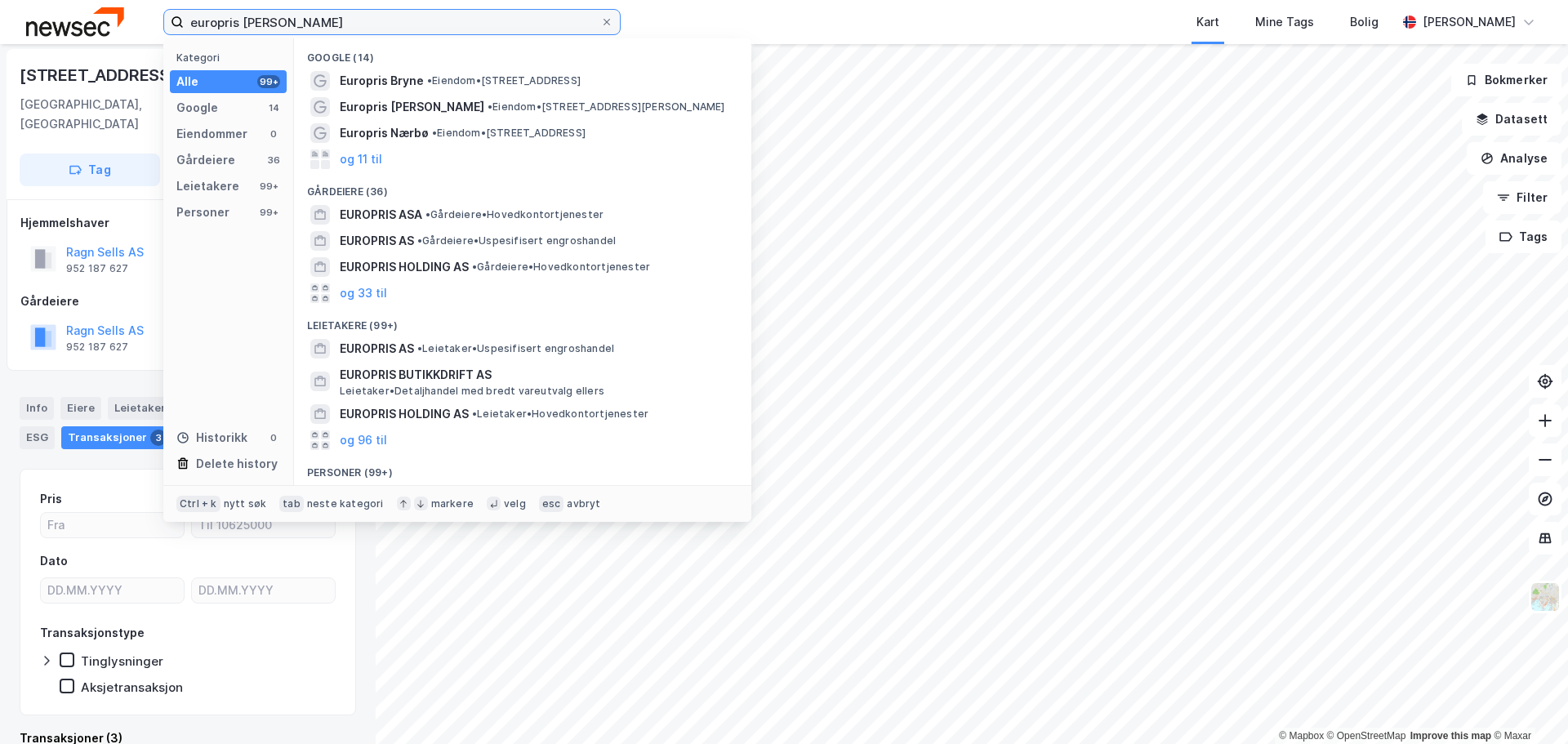
click at [248, 22] on input "europris [PERSON_NAME]" at bounding box center [392, 22] width 416 height 24
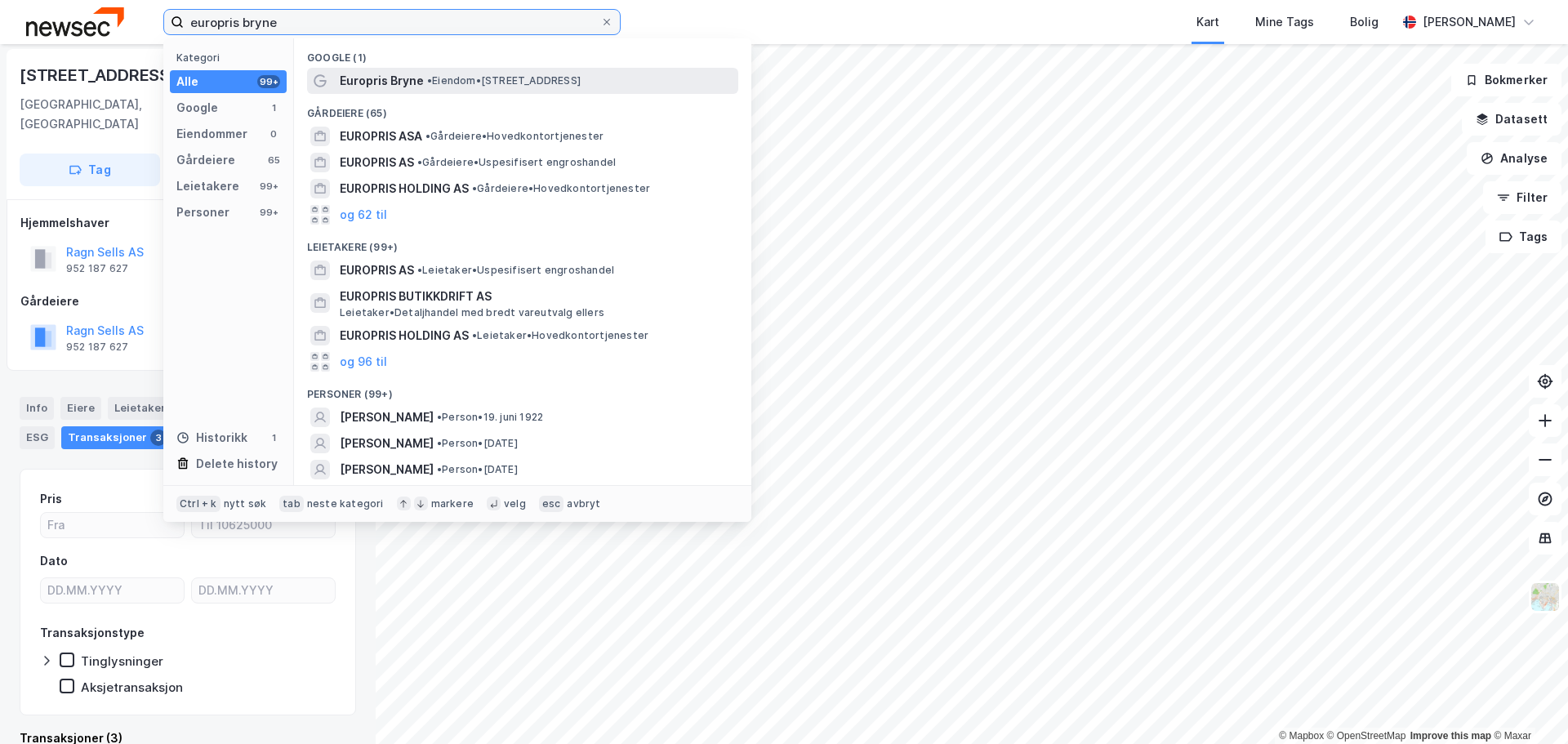
type input "europris bryne"
click at [422, 79] on div "Europris [PERSON_NAME] 13, 4340 Bryne" at bounding box center [538, 81] width 396 height 20
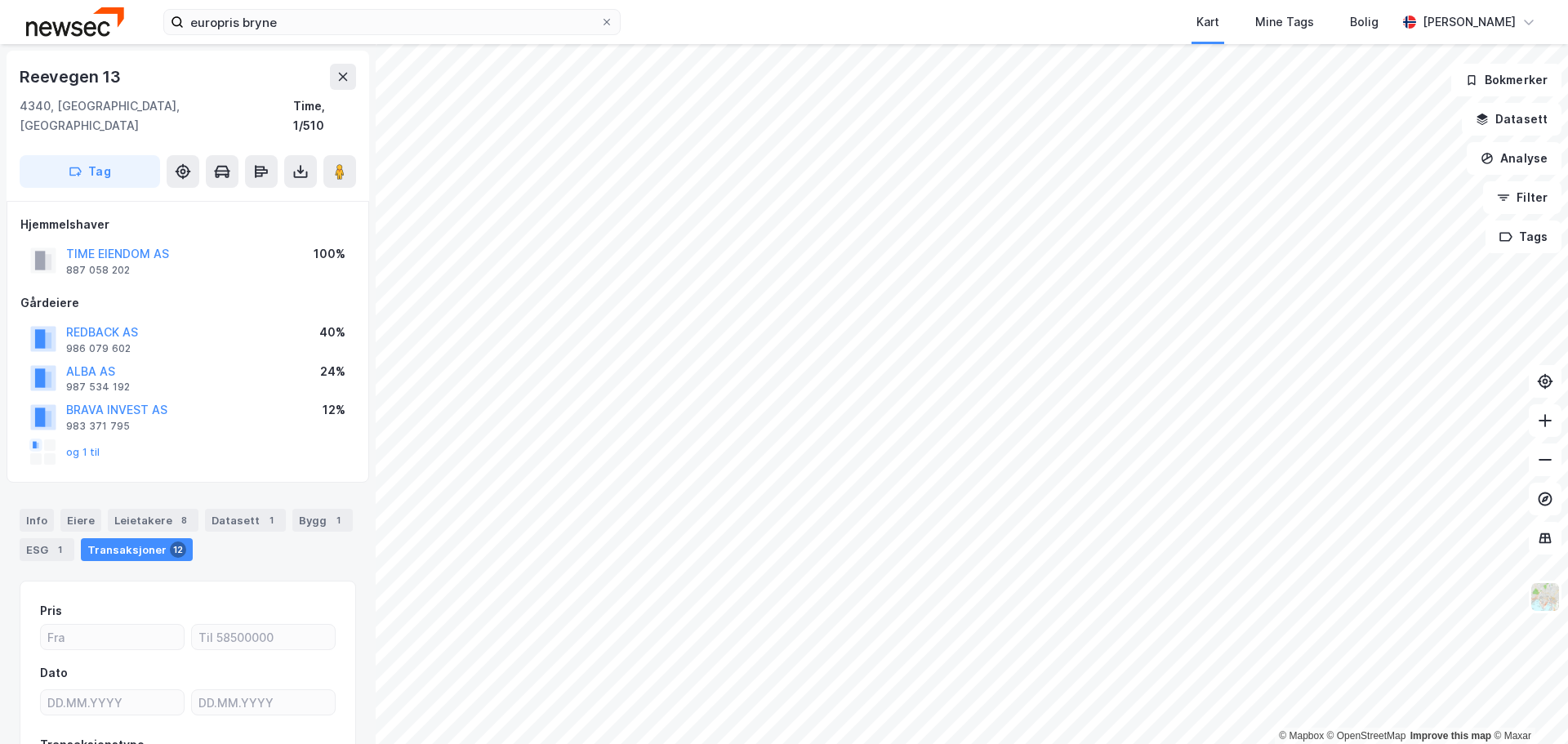
scroll to position [2, 0]
drag, startPoint x: 116, startPoint y: 77, endPoint x: 18, endPoint y: 68, distance: 98.4
click at [18, 68] on div "Reevegen 13 4340, Bryne, [GEOGRAPHIC_DATA] Time, 1/510 Tag" at bounding box center [188, 124] width 363 height 151
copy div "Reevegen 13"
click at [0, 0] on button "og 1 til" at bounding box center [0, 0] width 0 height 0
